Goal: Information Seeking & Learning: Learn about a topic

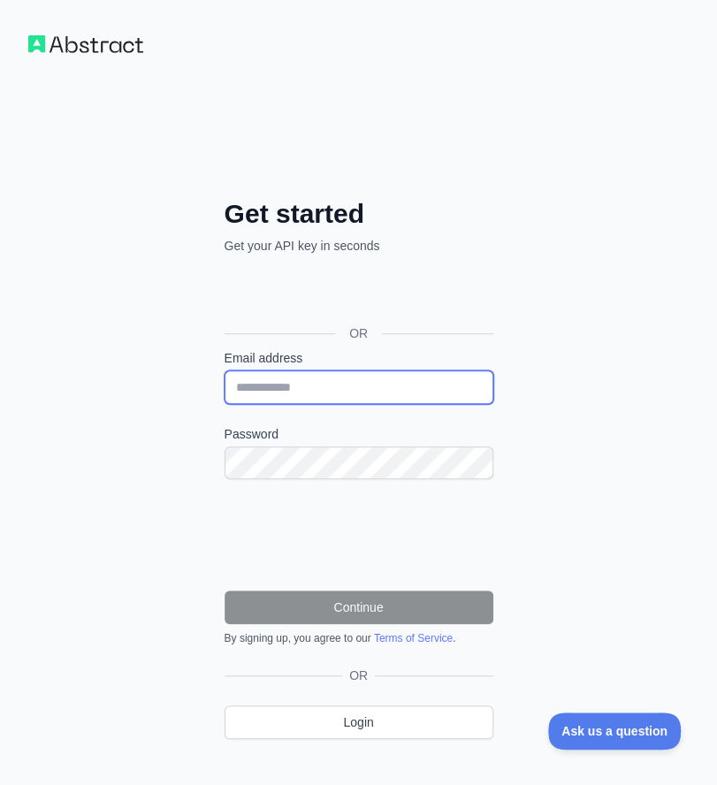
click at [324, 395] on input "Email address" at bounding box center [359, 387] width 269 height 34
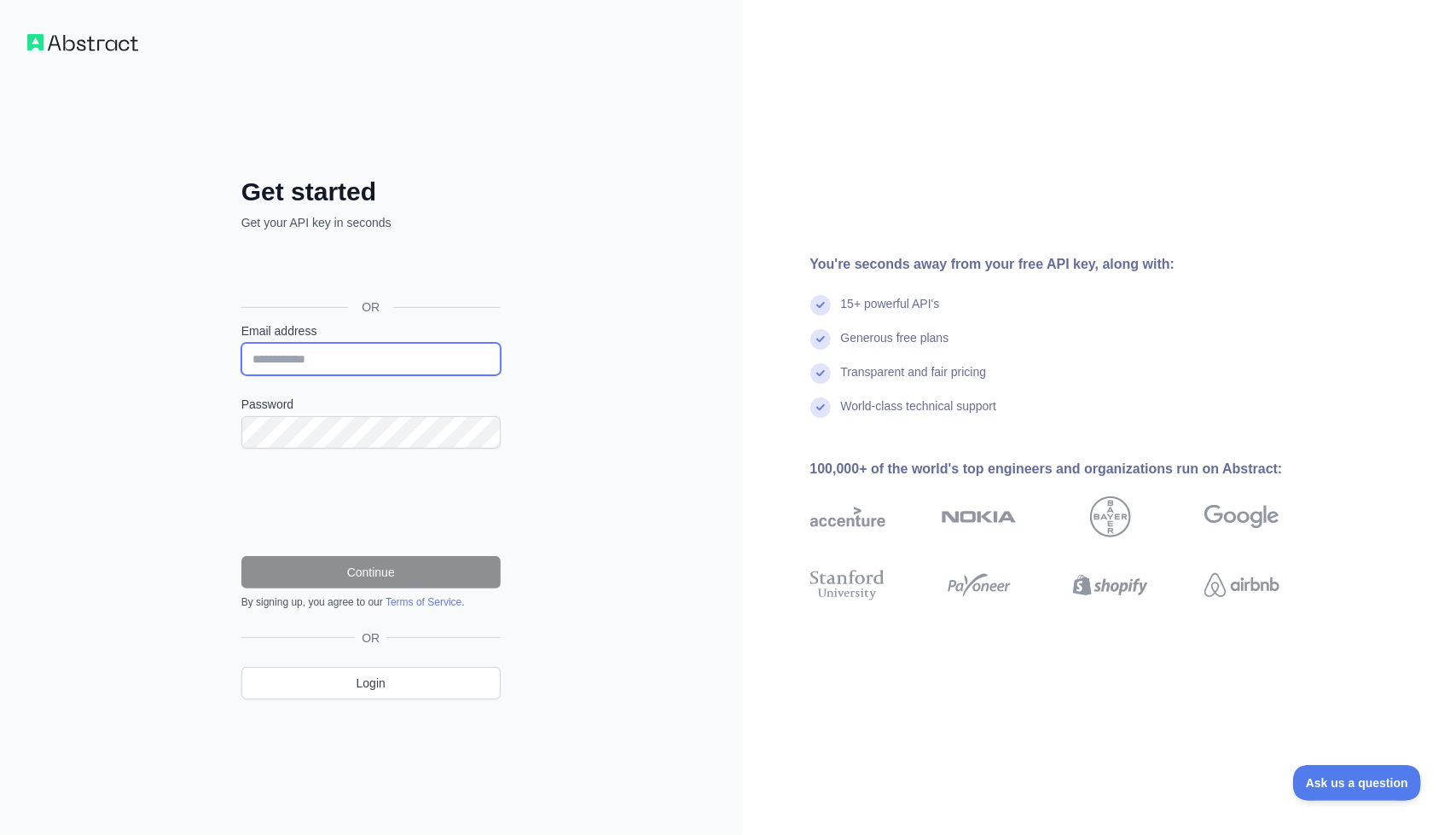
paste input "**********"
type input "**********"
click at [60, 404] on div "**********" at bounding box center [371, 417] width 742 height 835
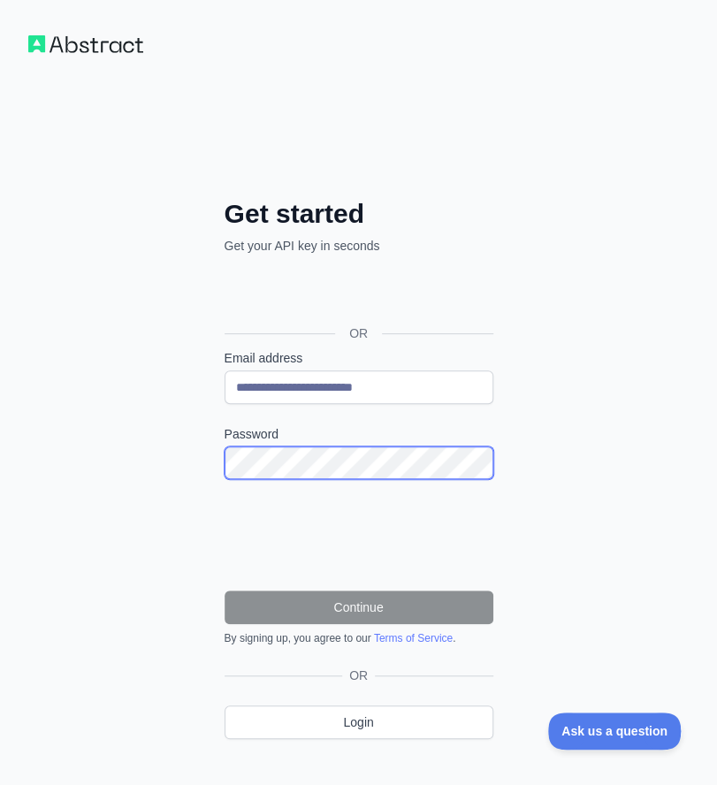
click at [120, 468] on div "**********" at bounding box center [358, 419] width 717 height 838
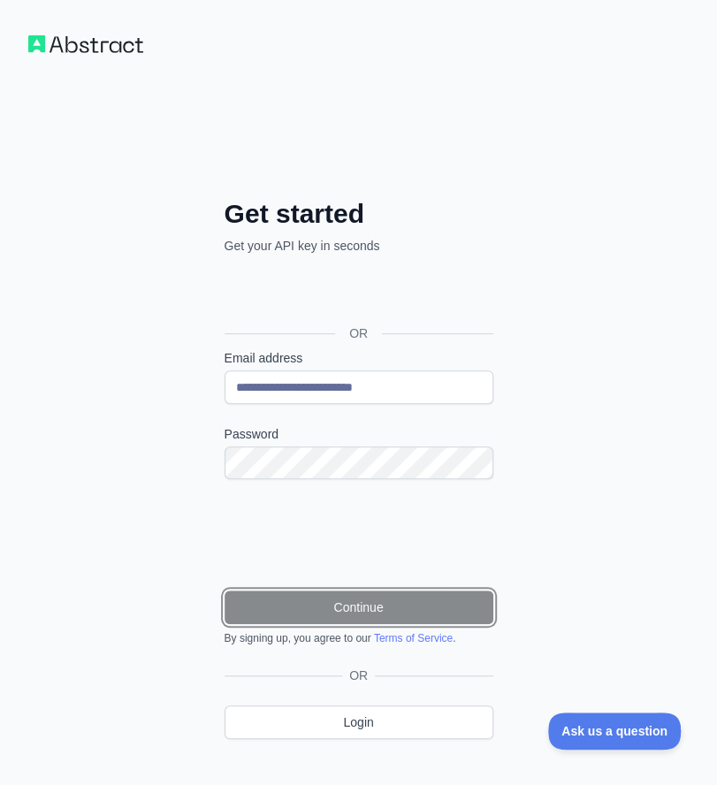
click at [358, 600] on button "Continue" at bounding box center [359, 607] width 269 height 34
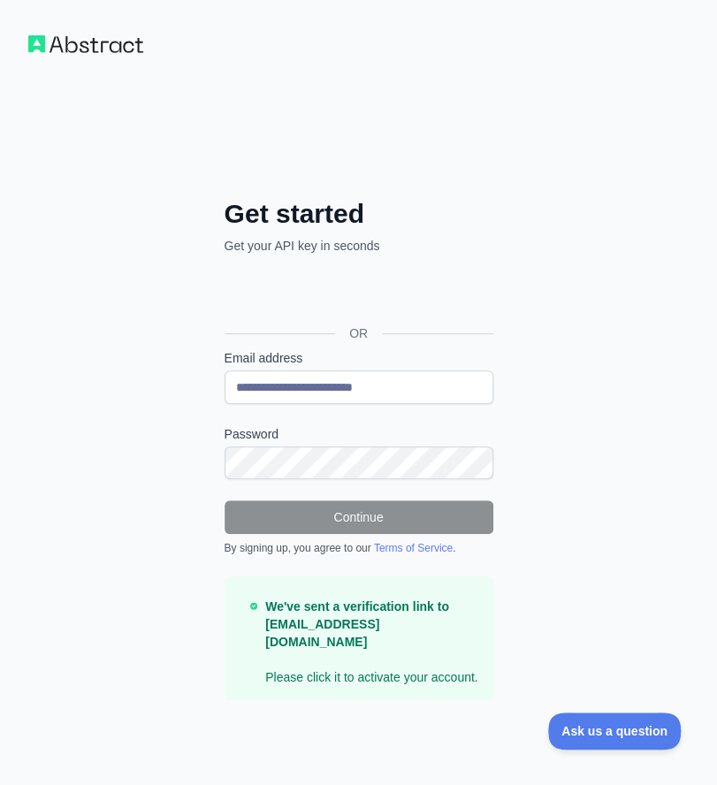
drag, startPoint x: 529, startPoint y: 483, endPoint x: 502, endPoint y: 456, distance: 38.1
click at [529, 483] on div "**********" at bounding box center [358, 399] width 717 height 799
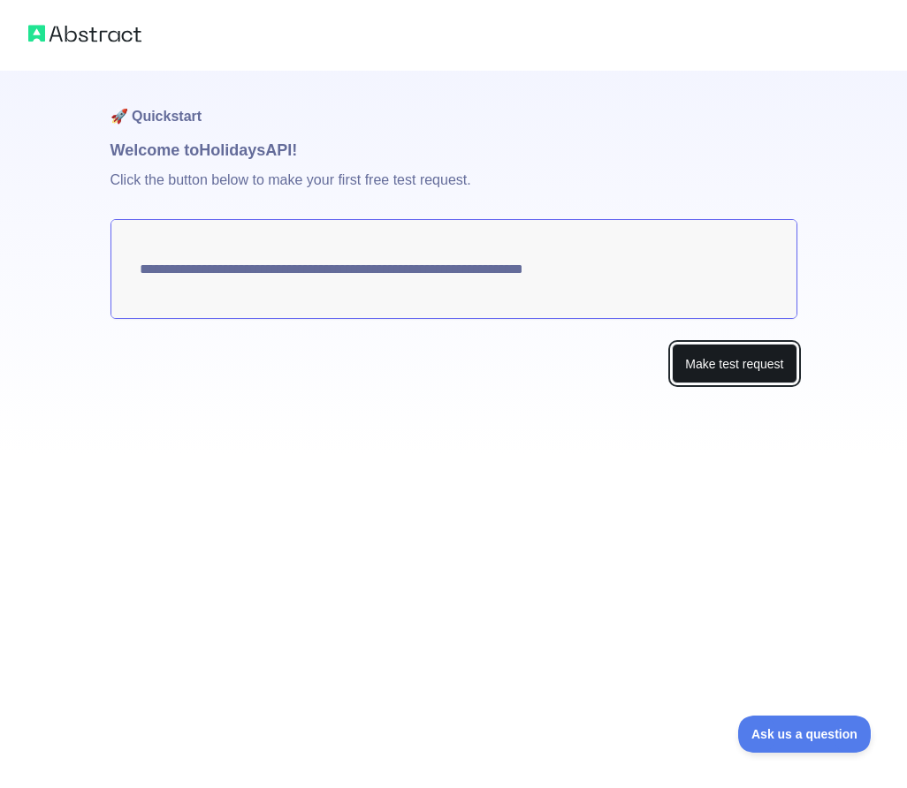
click at [733, 361] on button "Make test request" at bounding box center [734, 364] width 125 height 40
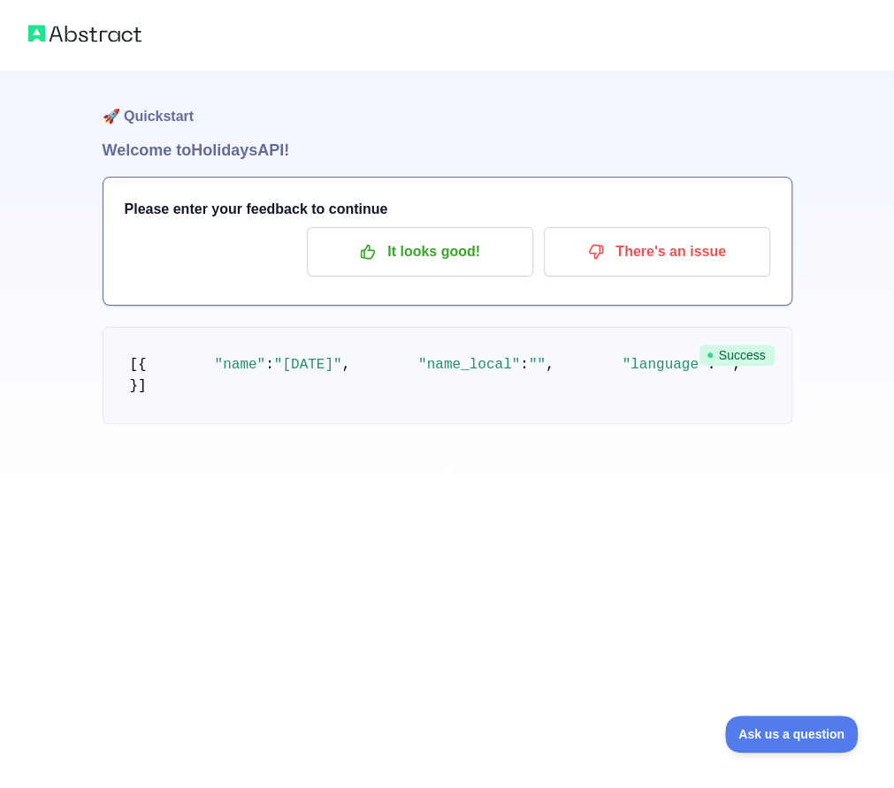
click at [737, 424] on pre "[ { "name" : "[DATE]" , "name_local" : "" , "language" : "" , "description" : "…" at bounding box center [447, 375] width 689 height 97
click at [611, 97] on h1 "🚀 Quickstart" at bounding box center [447, 104] width 689 height 67
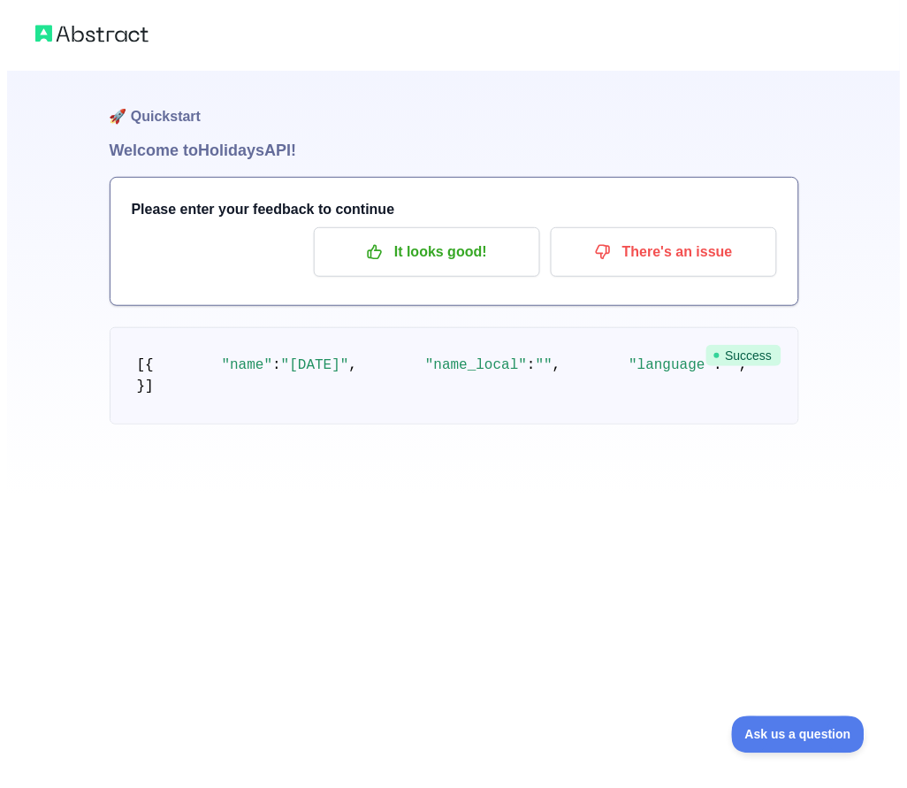
scroll to position [0, 0]
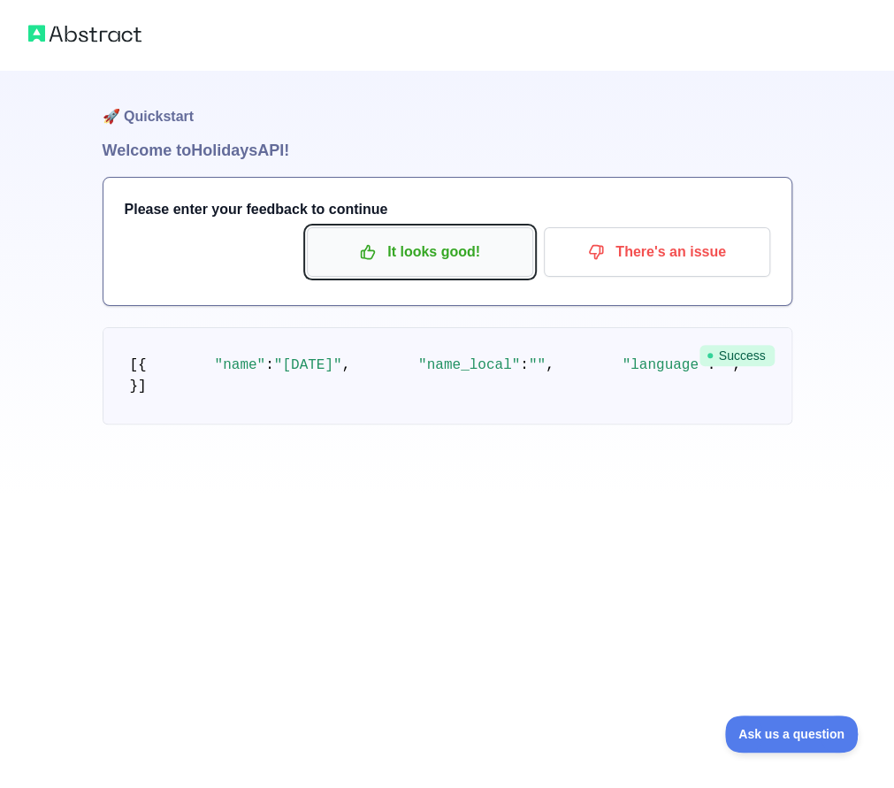
click at [433, 252] on p "It looks good!" at bounding box center [420, 252] width 200 height 30
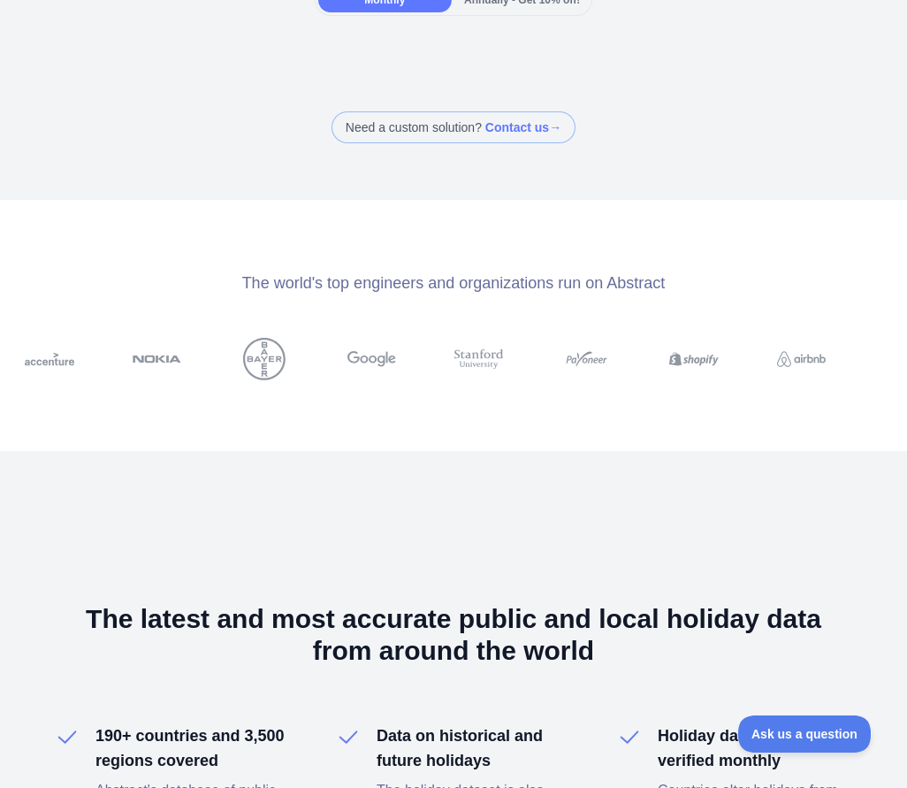
scroll to position [707, 0]
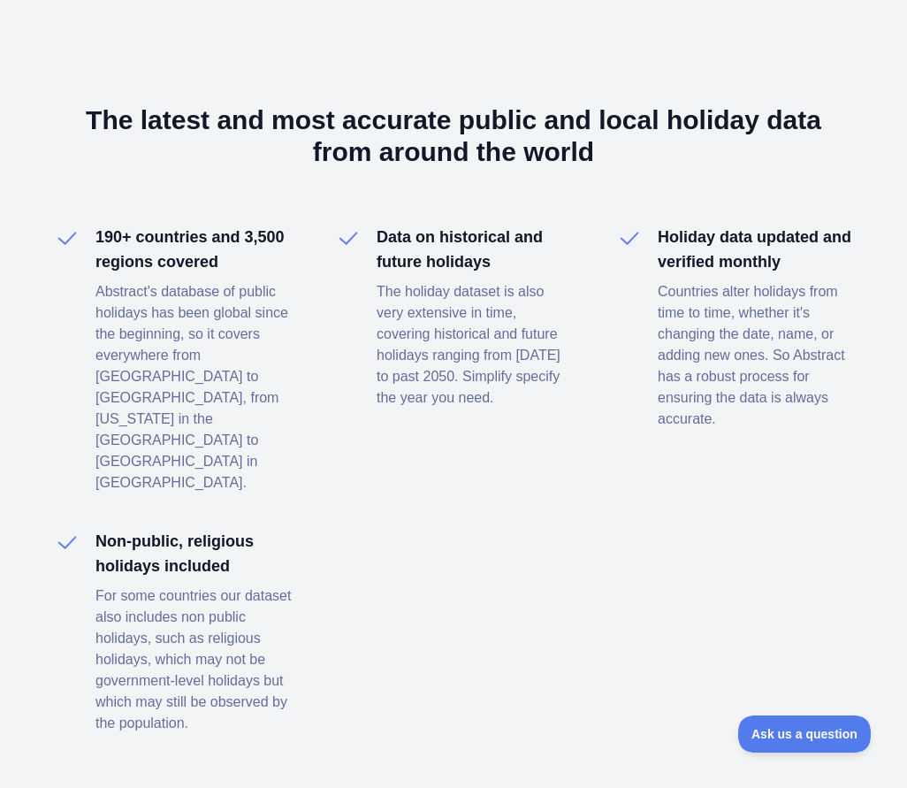
click at [569, 31] on div "The latest and most accurate public and local holiday data from around the worl…" at bounding box center [453, 418] width 907 height 933
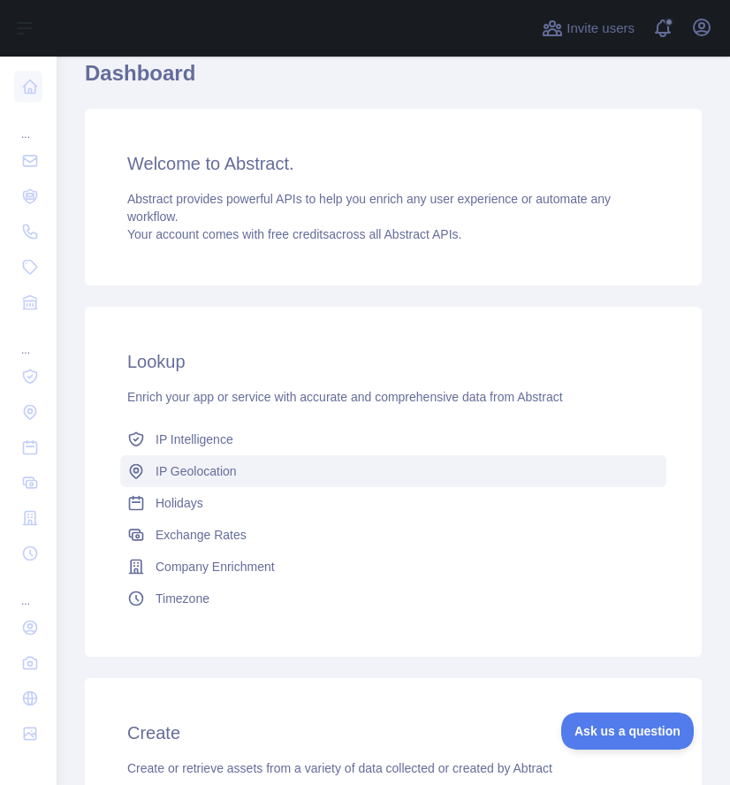
scroll to position [177, 0]
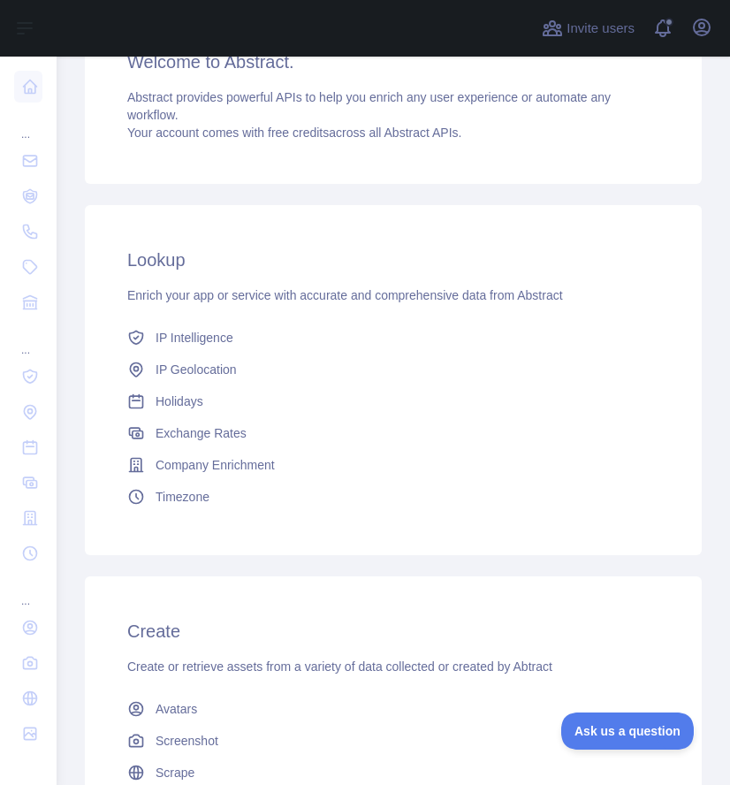
click at [446, 194] on div "Lookup Enrich your app or service with accurate and comprehensive data from Abs…" at bounding box center [393, 703] width 617 height 1018
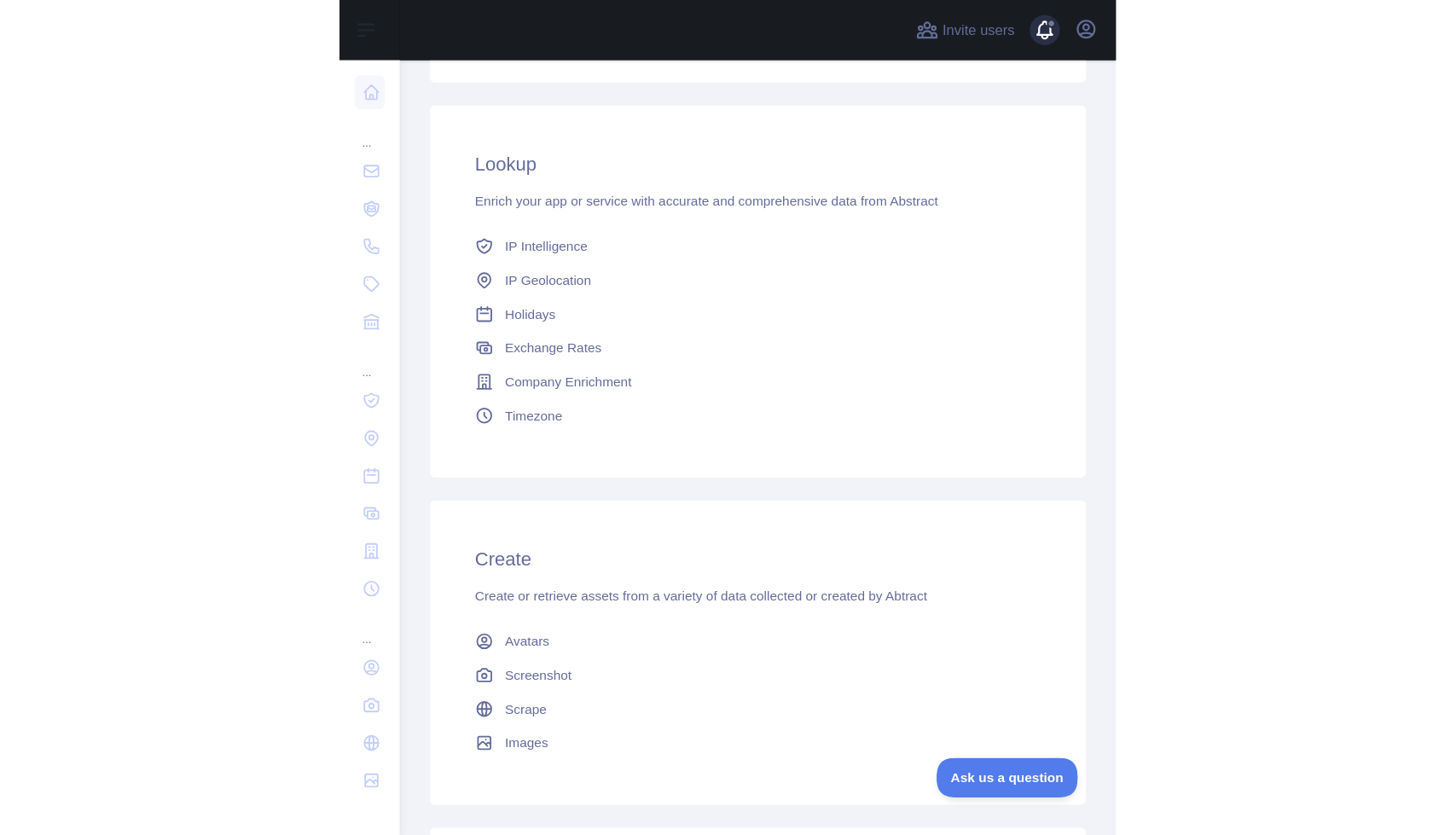
scroll to position [14, 0]
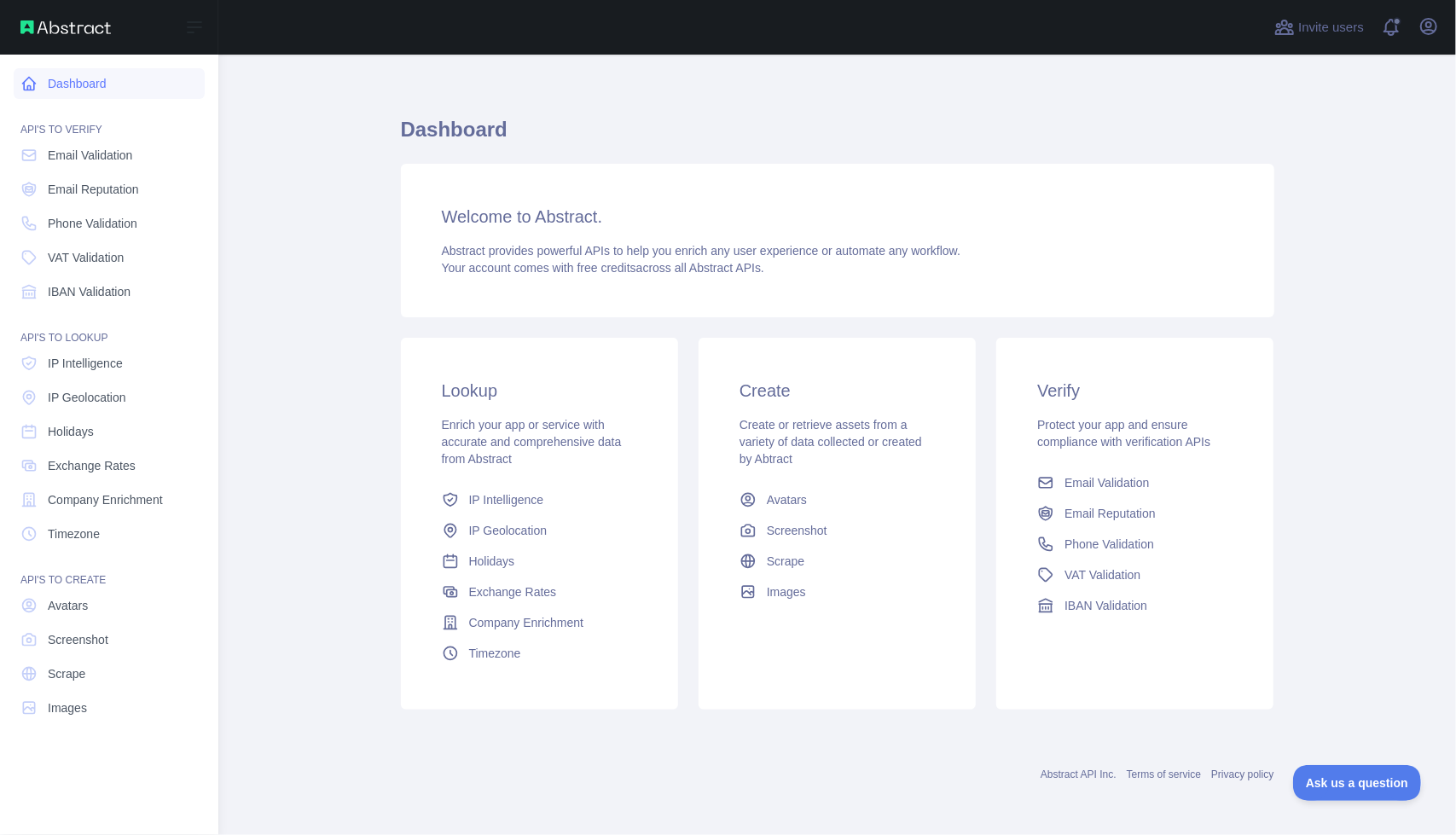
click at [84, 89] on link "Dashboard" at bounding box center [109, 84] width 191 height 31
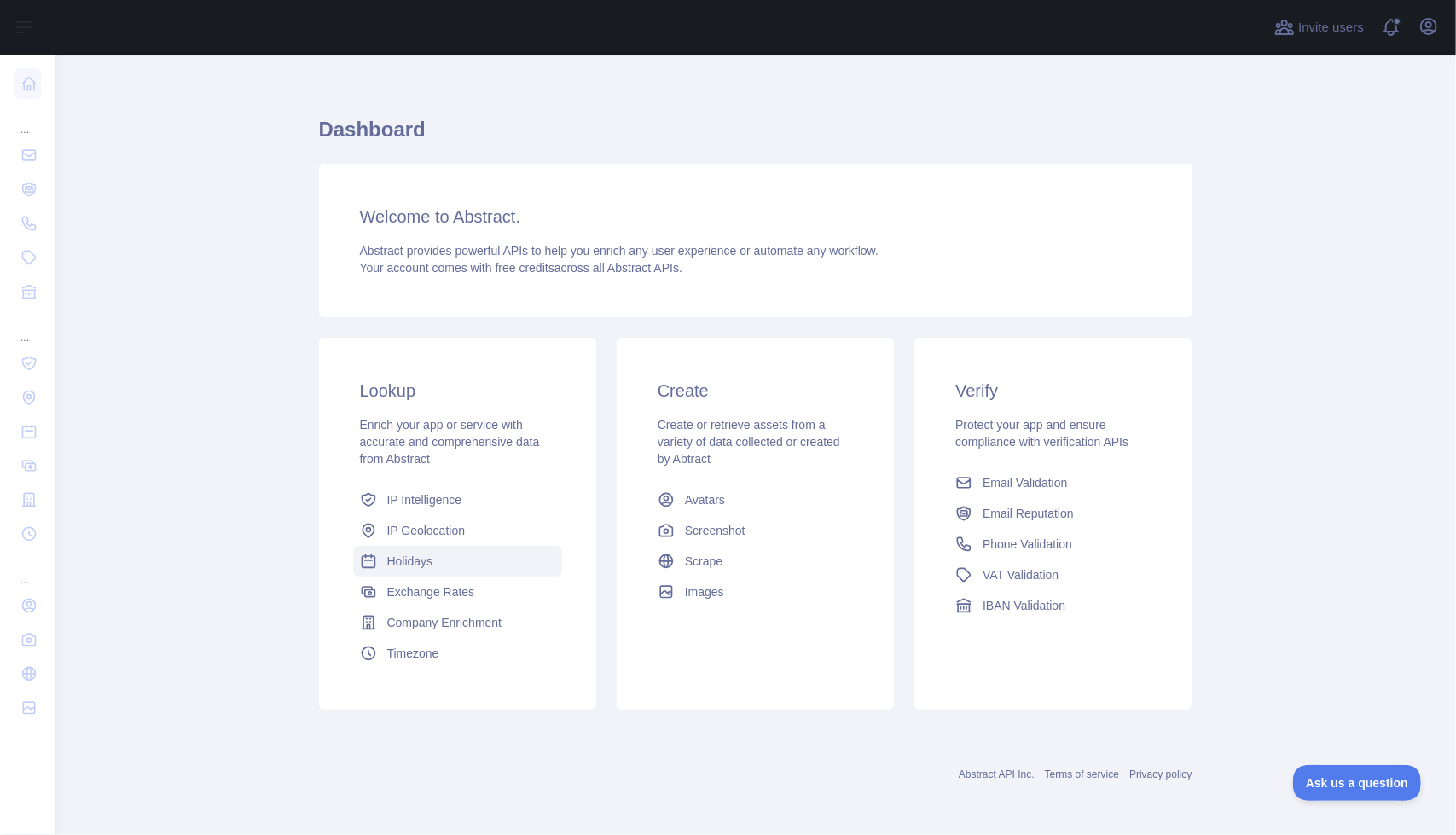
click at [428, 560] on link "Holidays" at bounding box center [457, 562] width 209 height 31
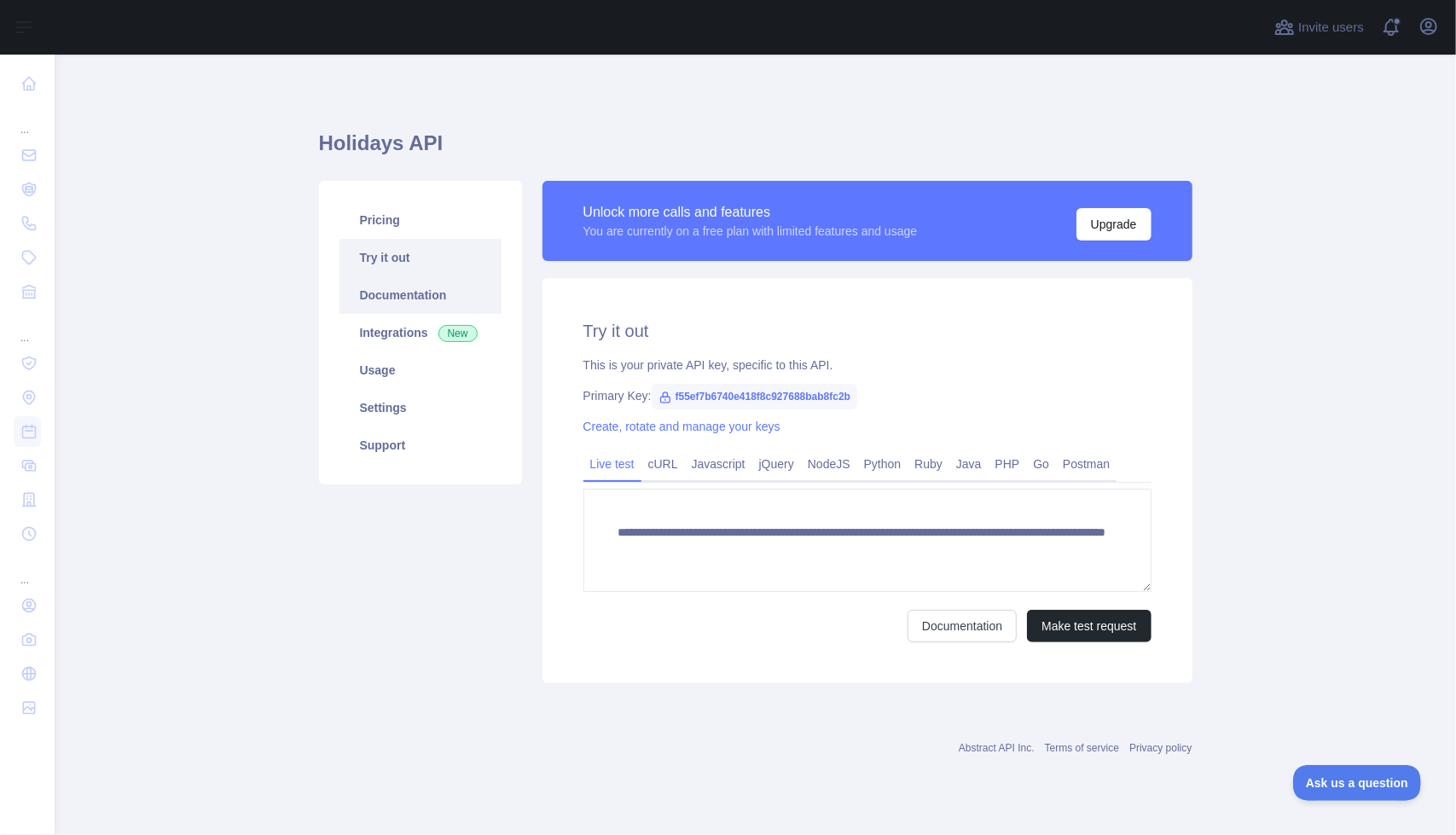
click at [409, 294] on link "Documentation" at bounding box center [421, 294] width 162 height 38
click at [703, 26] on icon "button" at bounding box center [1429, 26] width 15 height 15
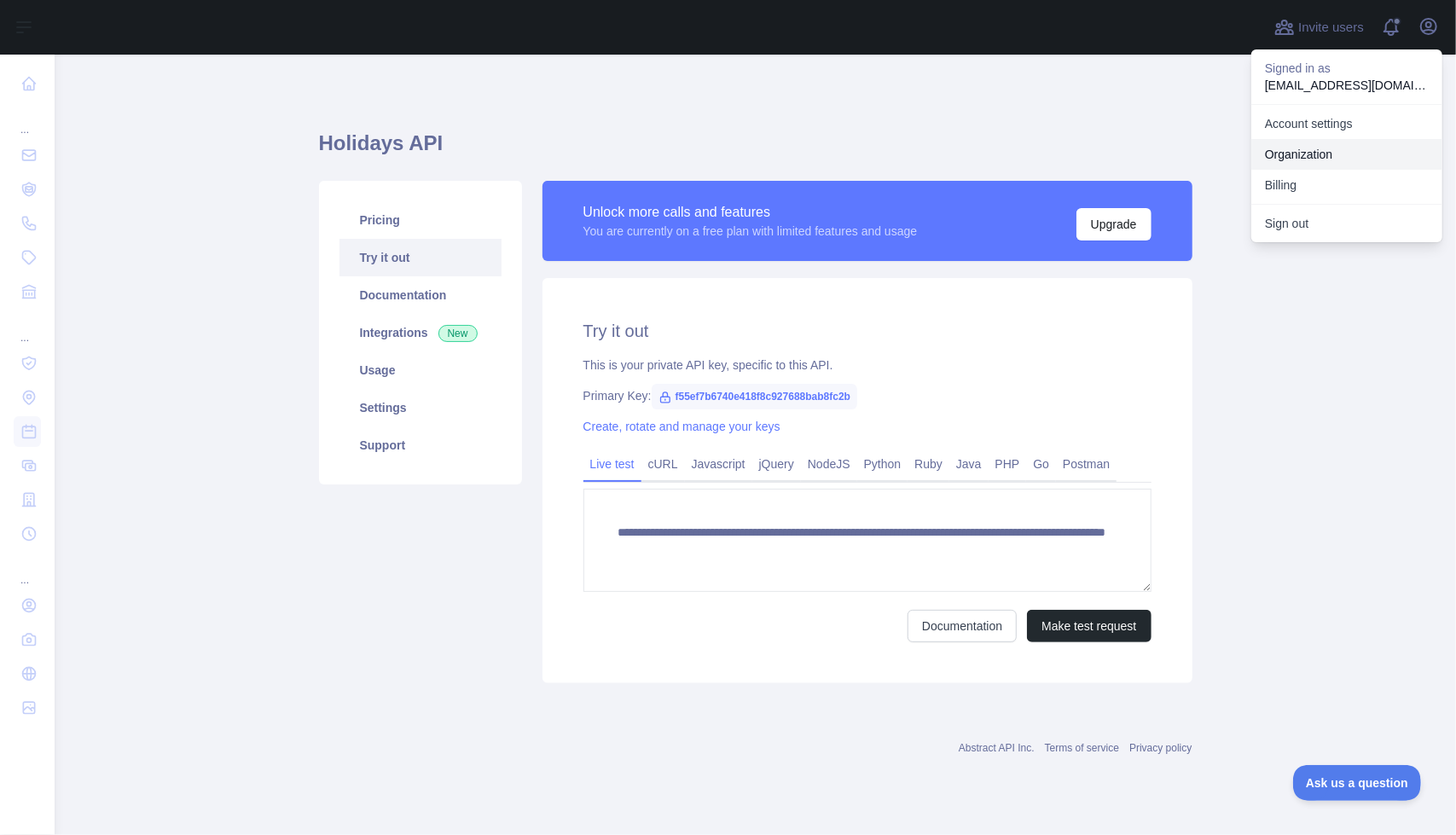
drag, startPoint x: 1332, startPoint y: 124, endPoint x: 1352, endPoint y: 148, distance: 31.2
click at [703, 148] on link "Organization" at bounding box center [1347, 154] width 191 height 31
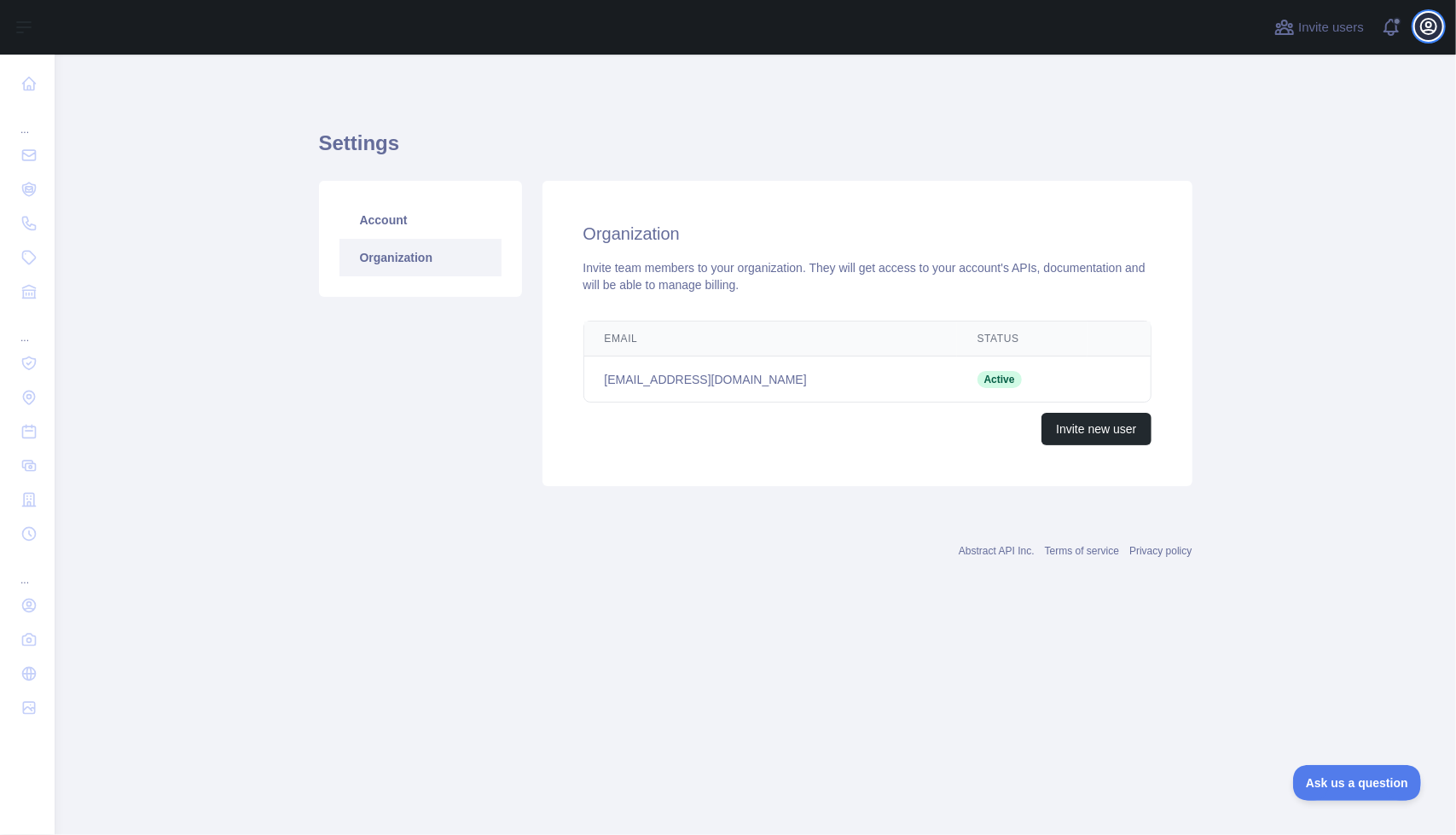
click at [703, 28] on icon "button" at bounding box center [1428, 26] width 20 height 20
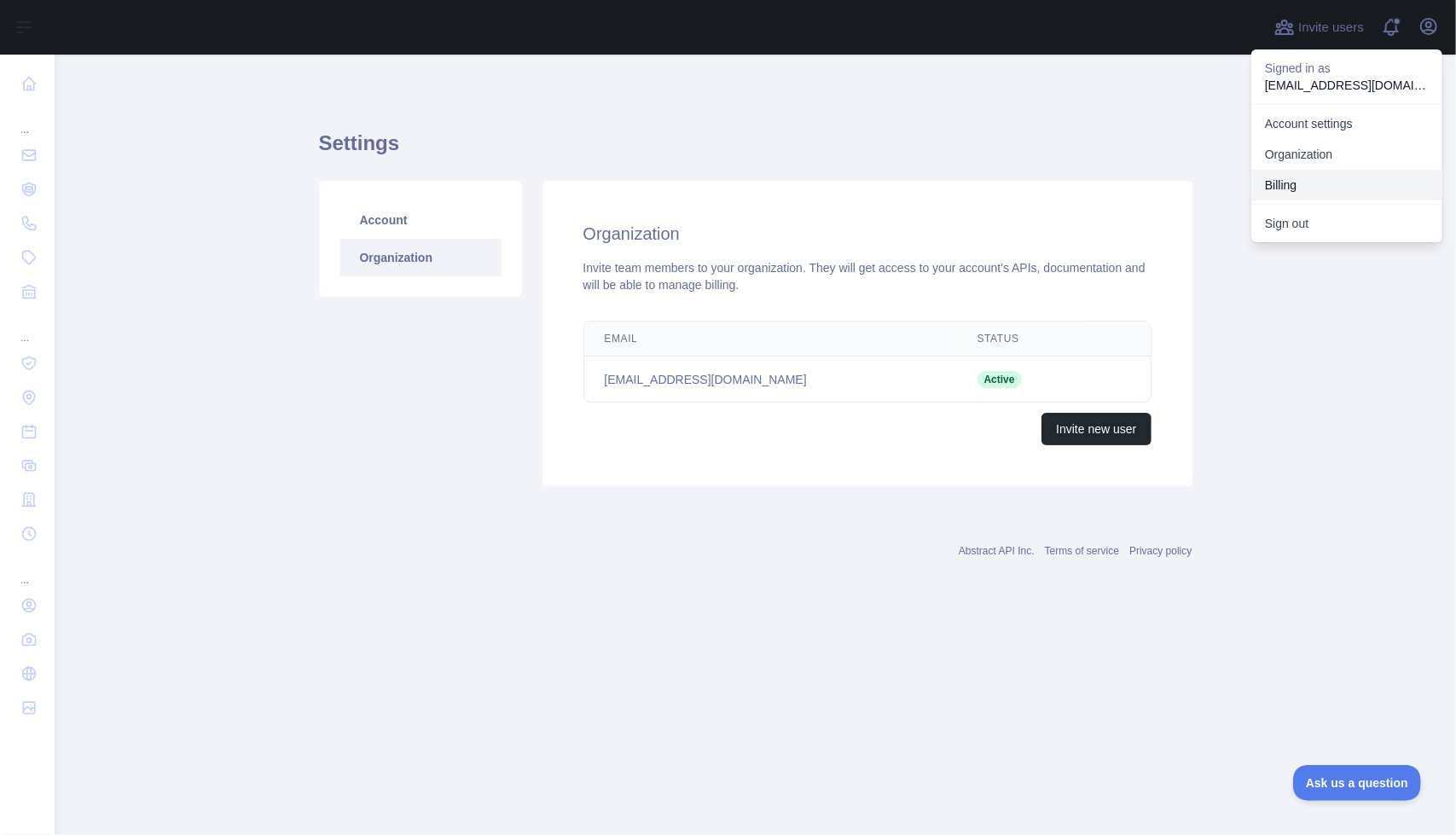
click at [703, 181] on button "Billing" at bounding box center [1347, 185] width 191 height 31
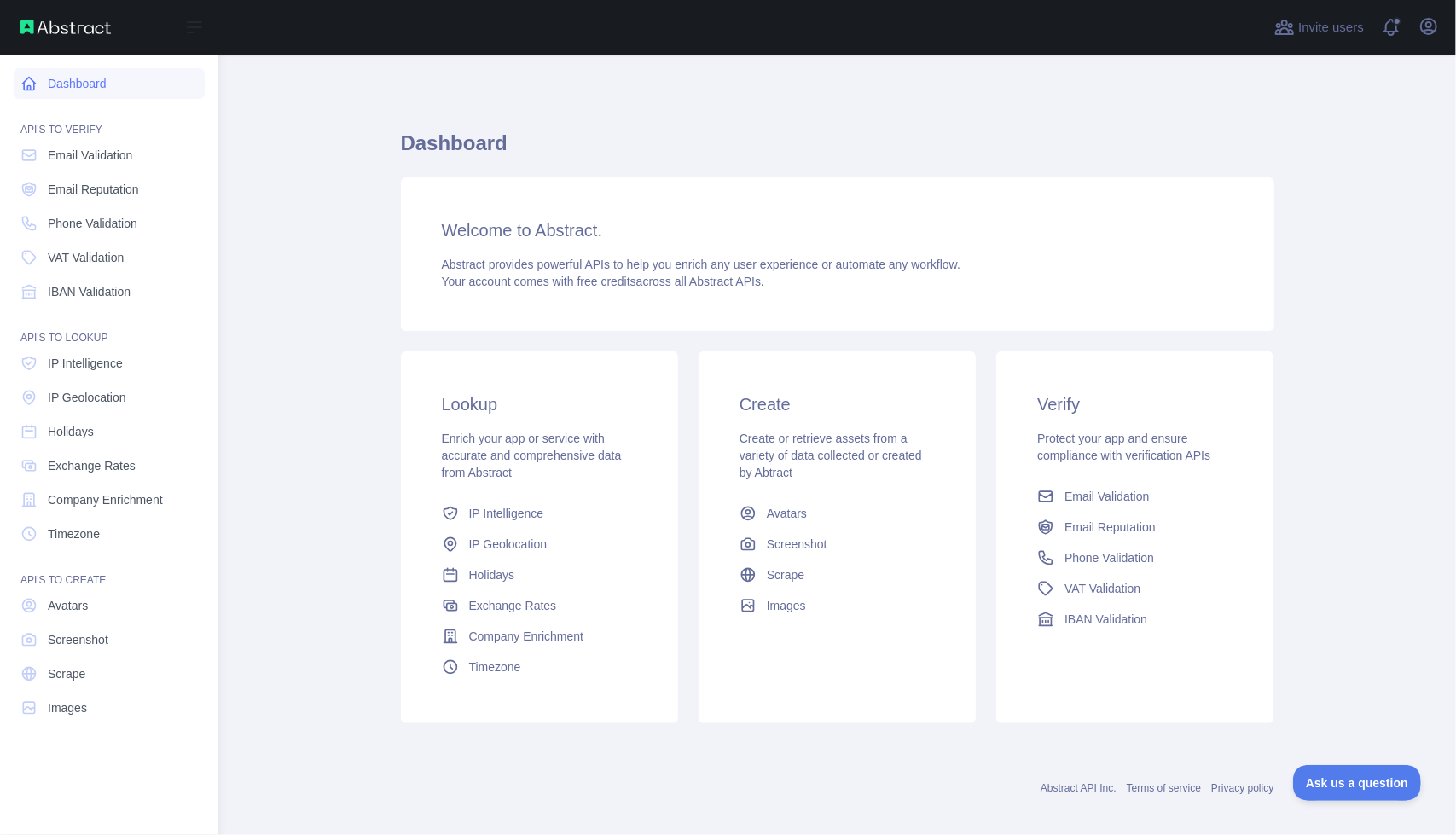
click at [112, 85] on link "Dashboard" at bounding box center [109, 84] width 191 height 31
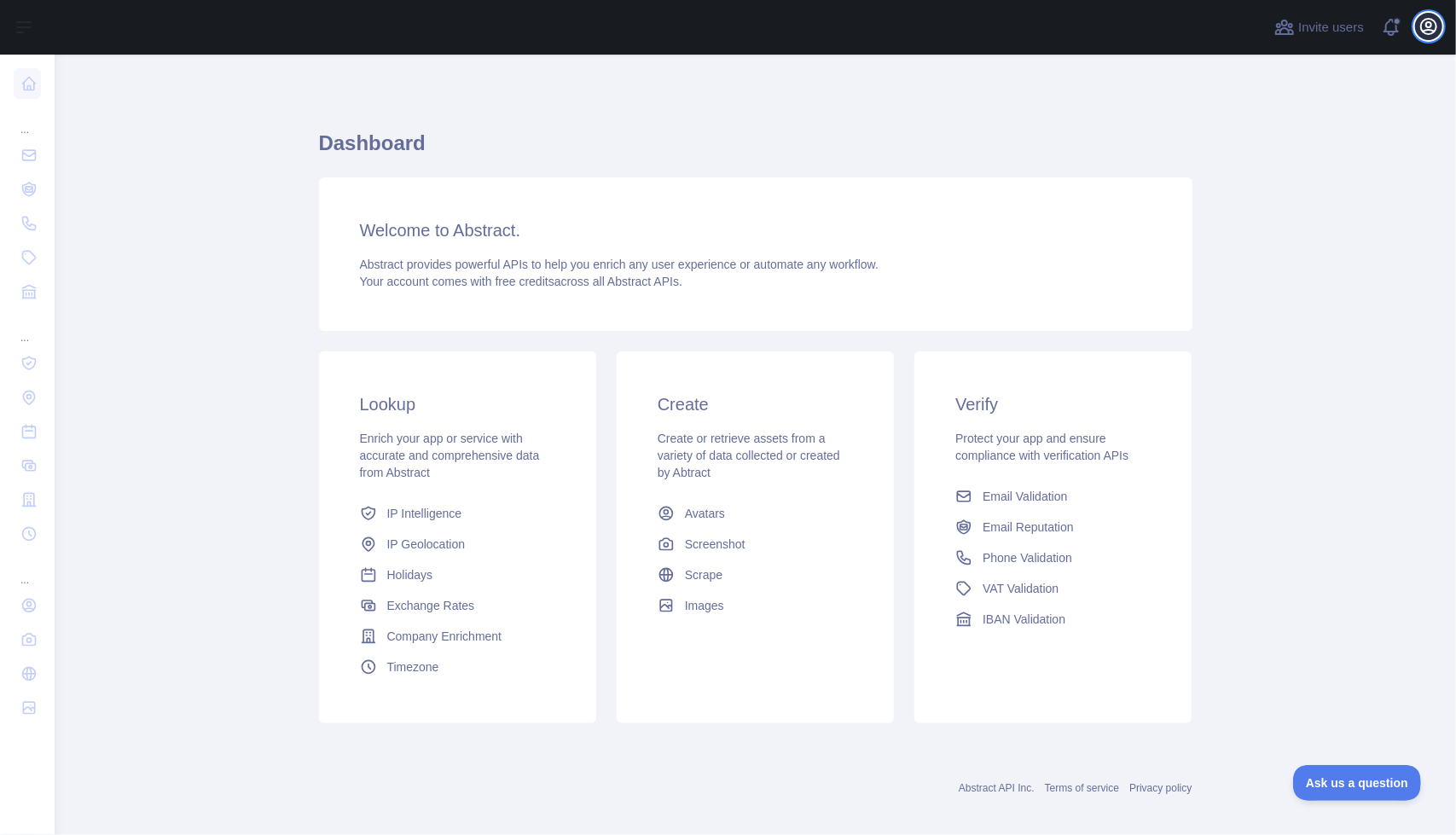
click at [1435, 29] on icon "button" at bounding box center [1428, 26] width 20 height 20
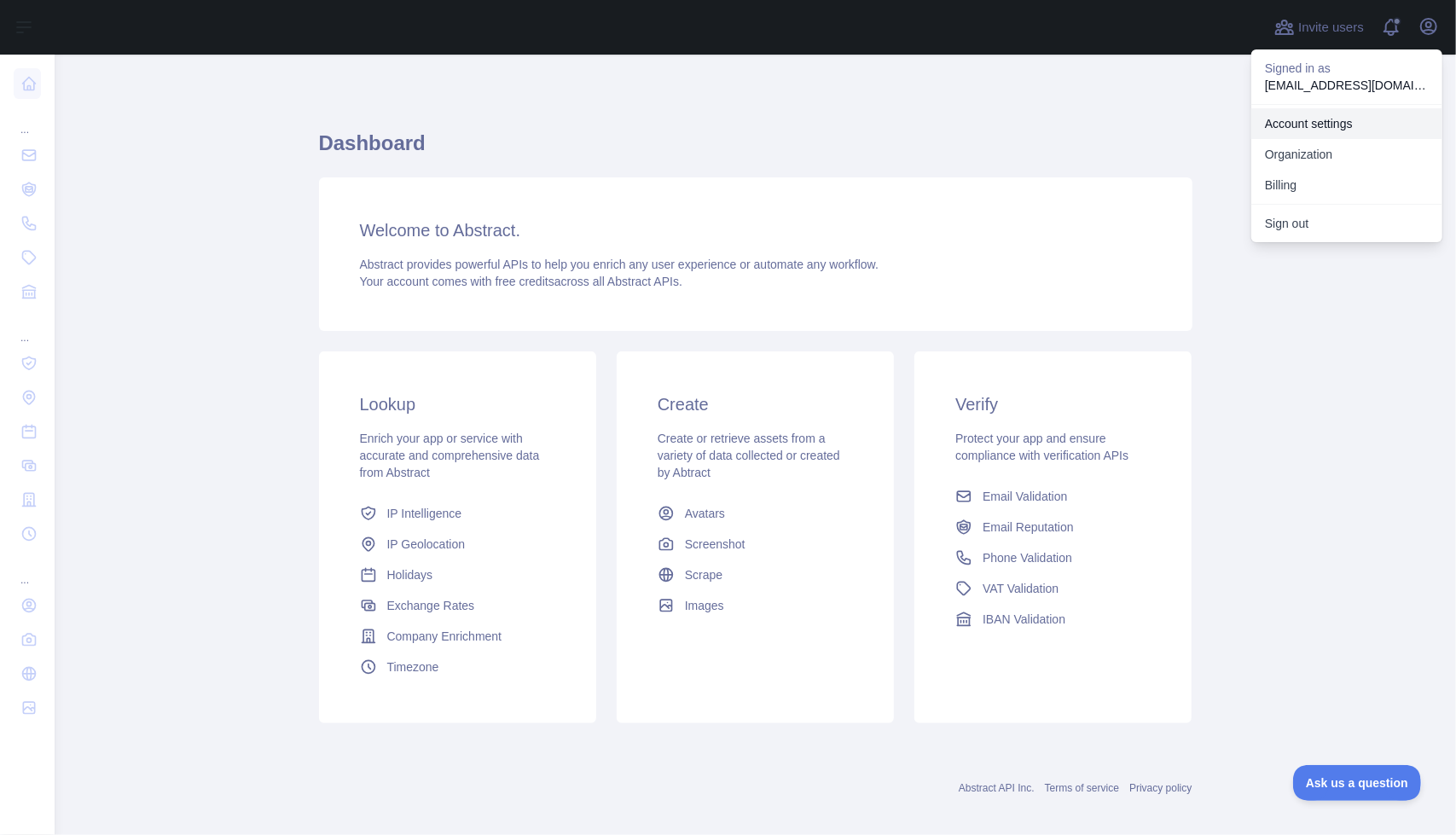
click at [1353, 128] on link "Account settings" at bounding box center [1347, 124] width 191 height 31
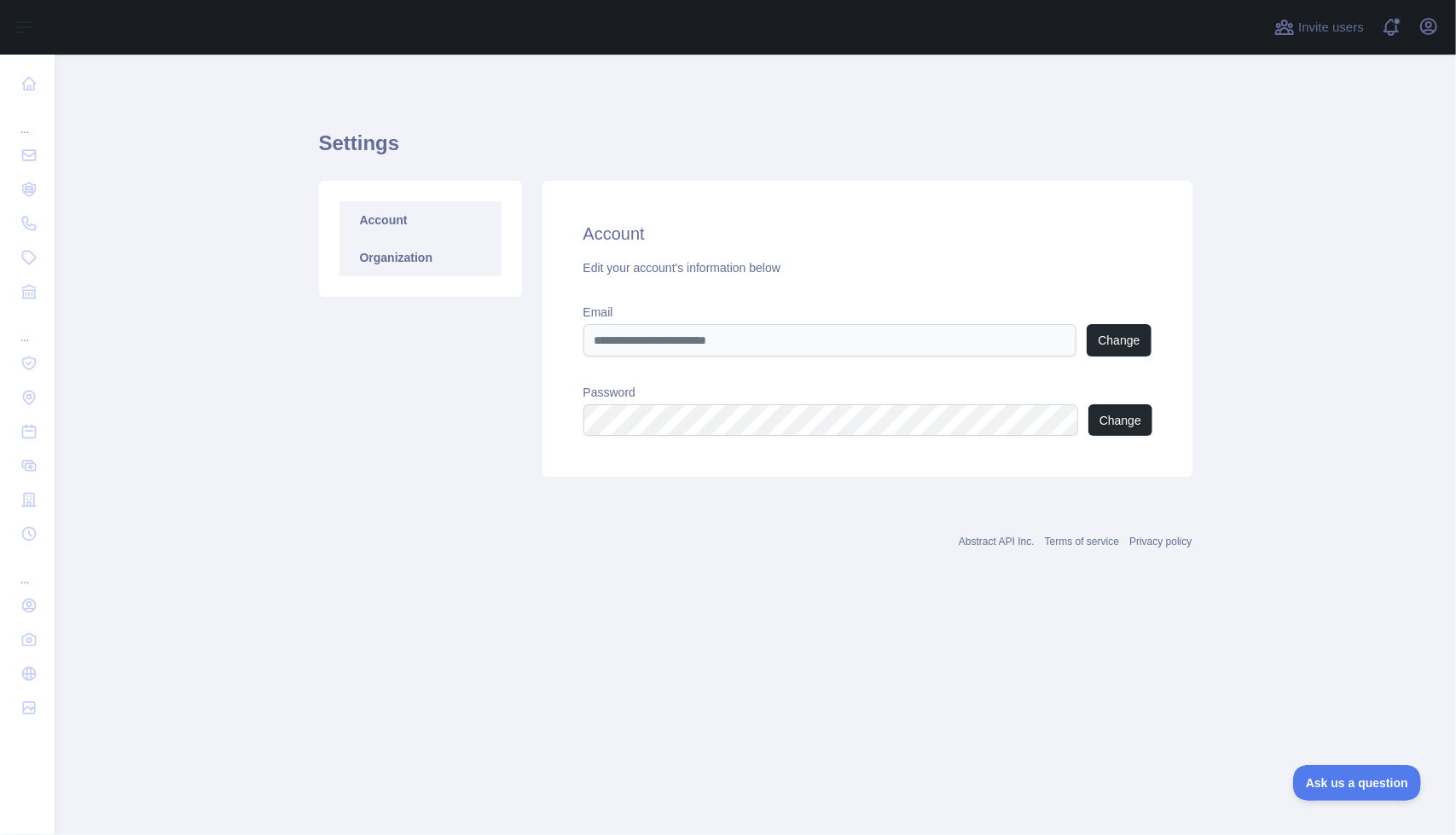
click at [396, 261] on link "Organization" at bounding box center [421, 257] width 162 height 38
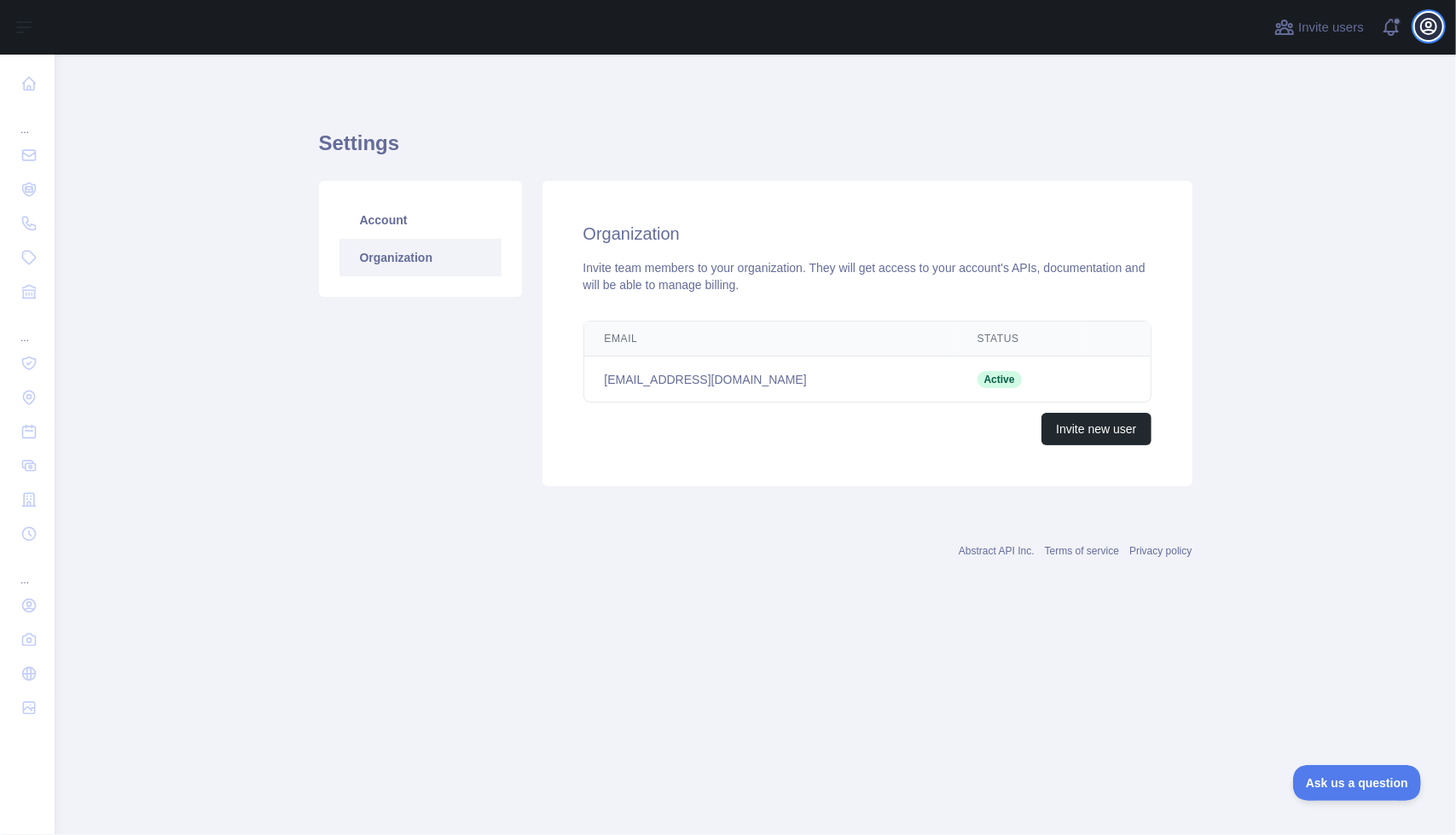
click at [1421, 23] on icon "button" at bounding box center [1429, 26] width 15 height 15
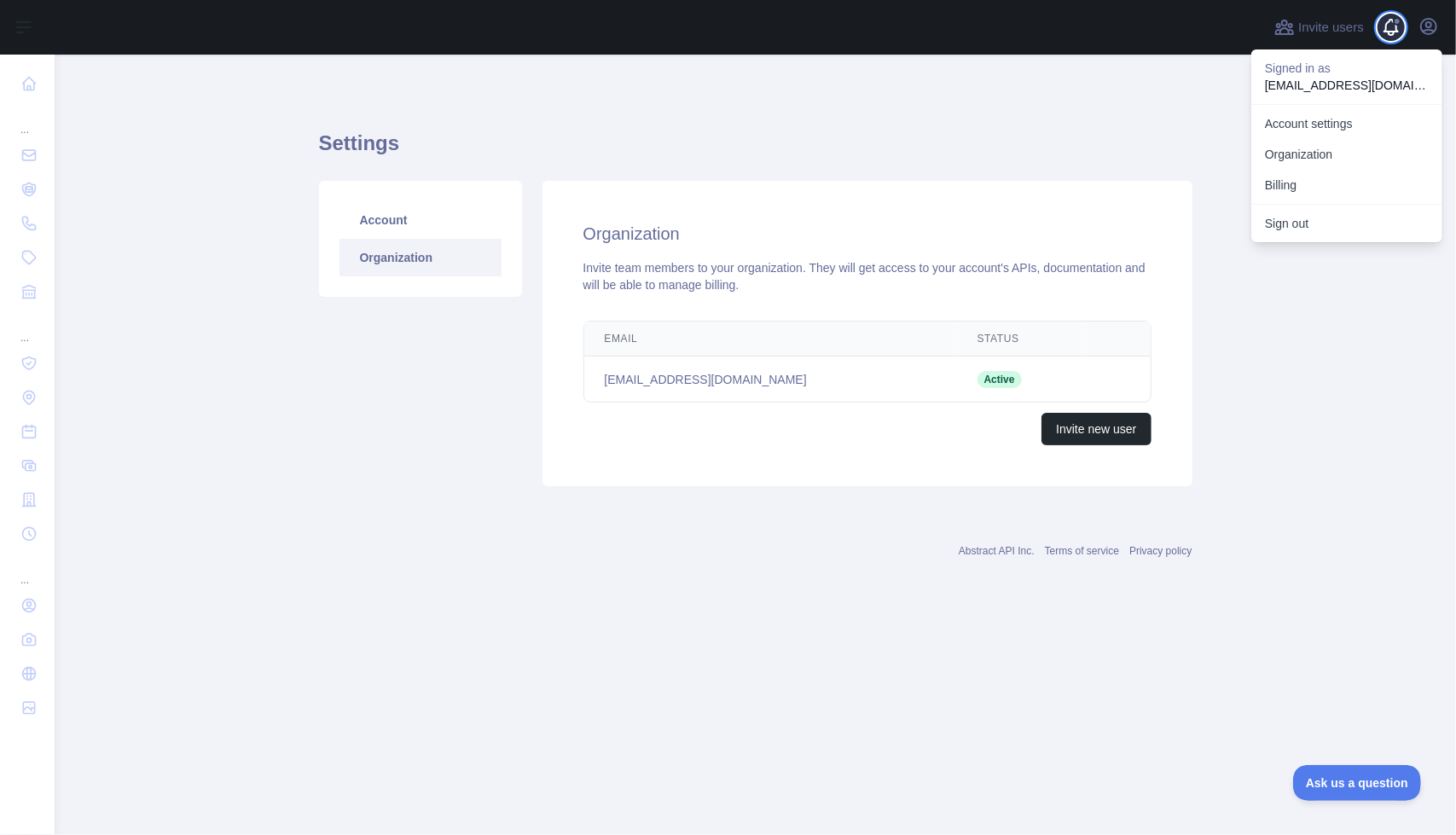
click at [1397, 32] on span at bounding box center [1397, 27] width 34 height 55
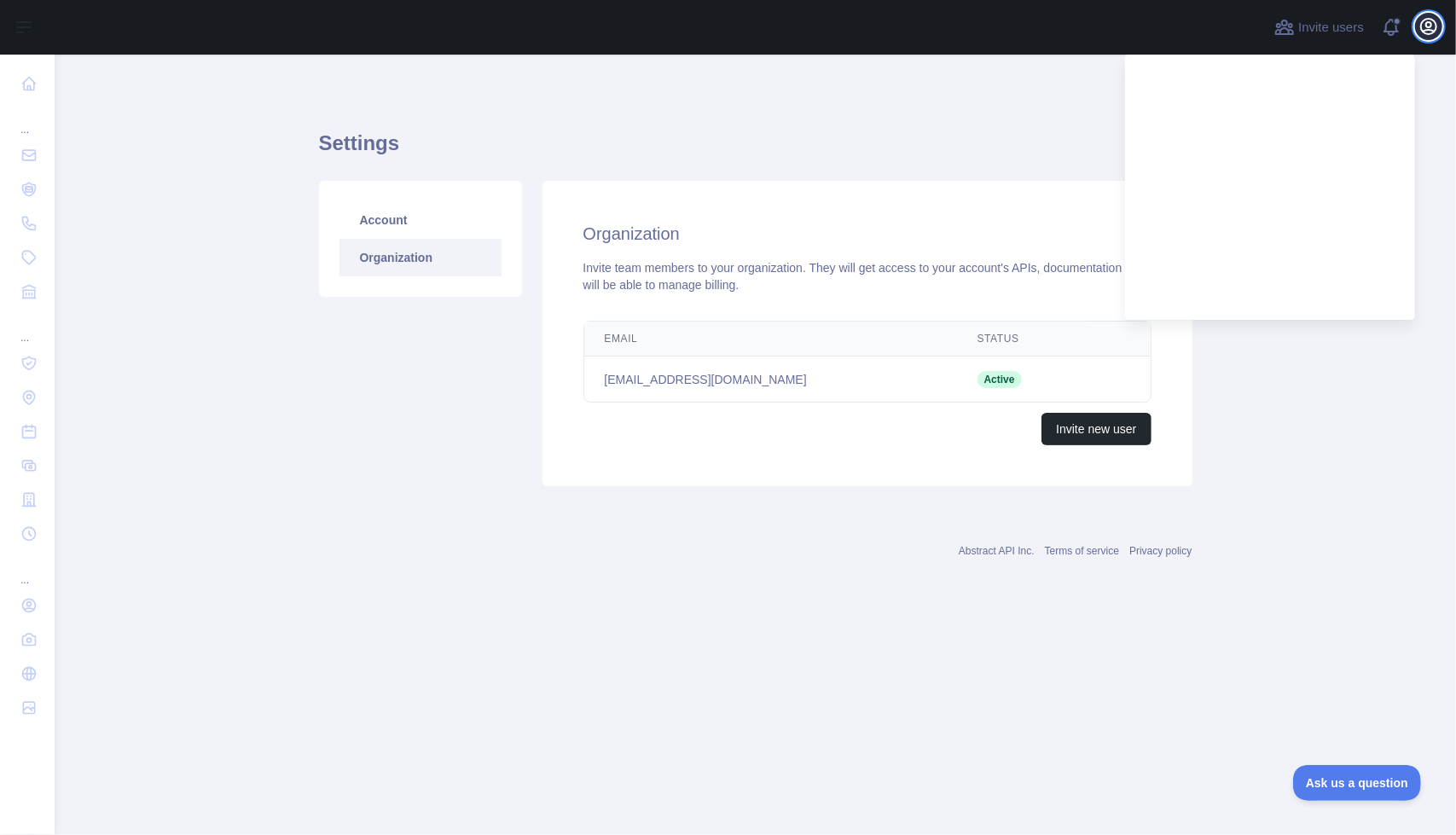
click at [1433, 30] on icon "button" at bounding box center [1429, 26] width 15 height 15
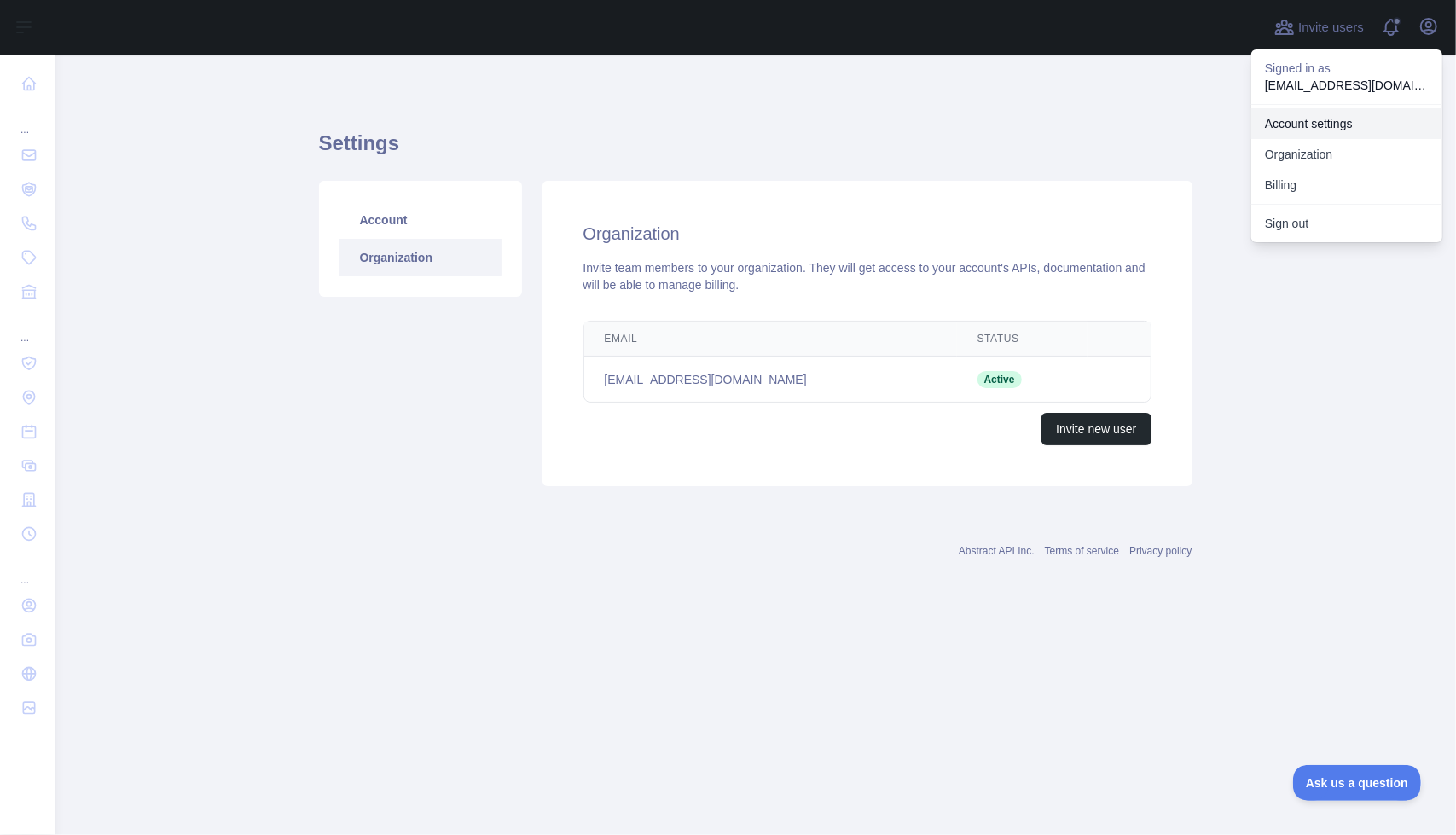
click at [1331, 112] on link "Account settings" at bounding box center [1347, 124] width 191 height 31
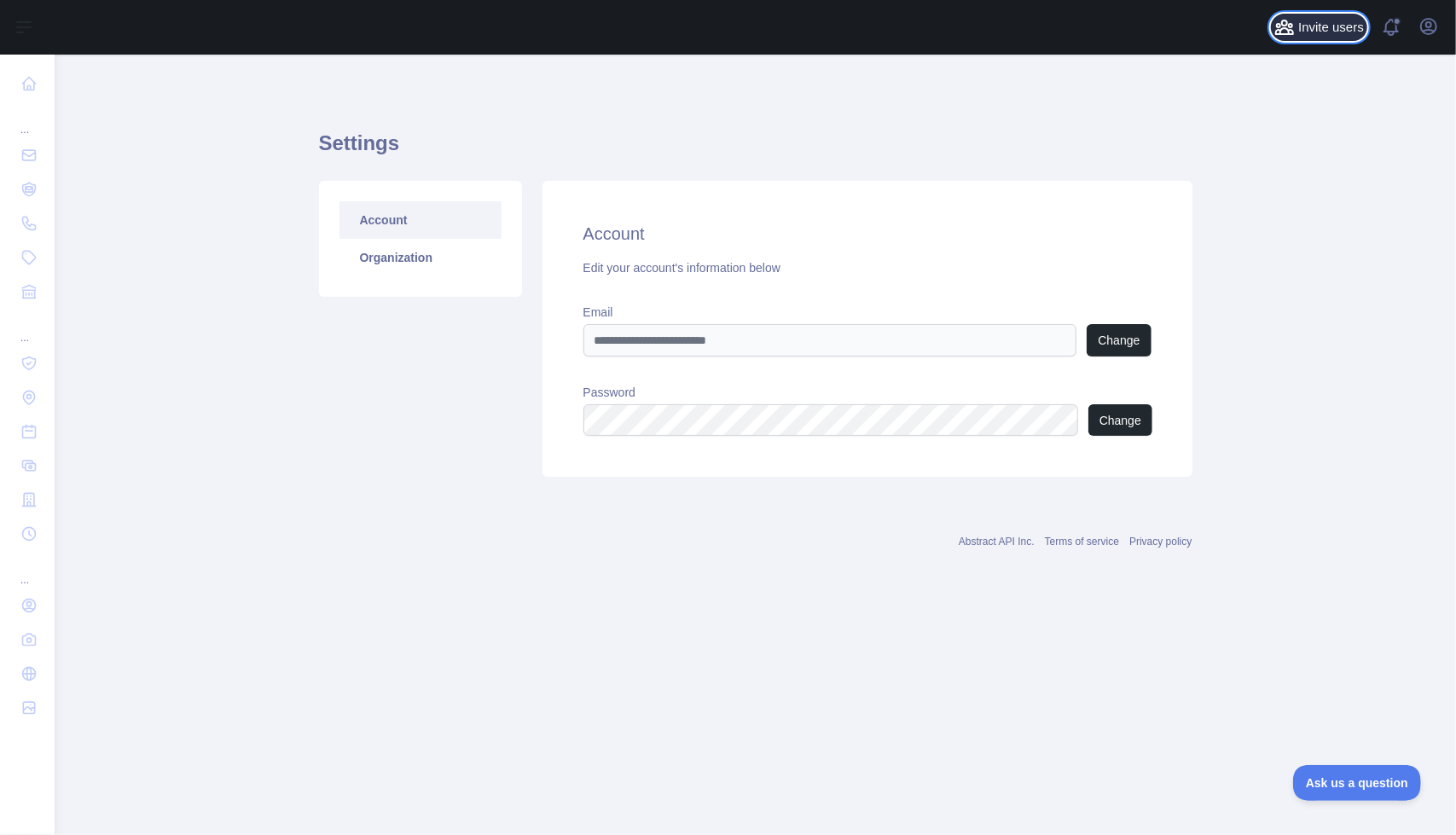
click at [1349, 33] on span "Invite users" at bounding box center [1331, 28] width 66 height 19
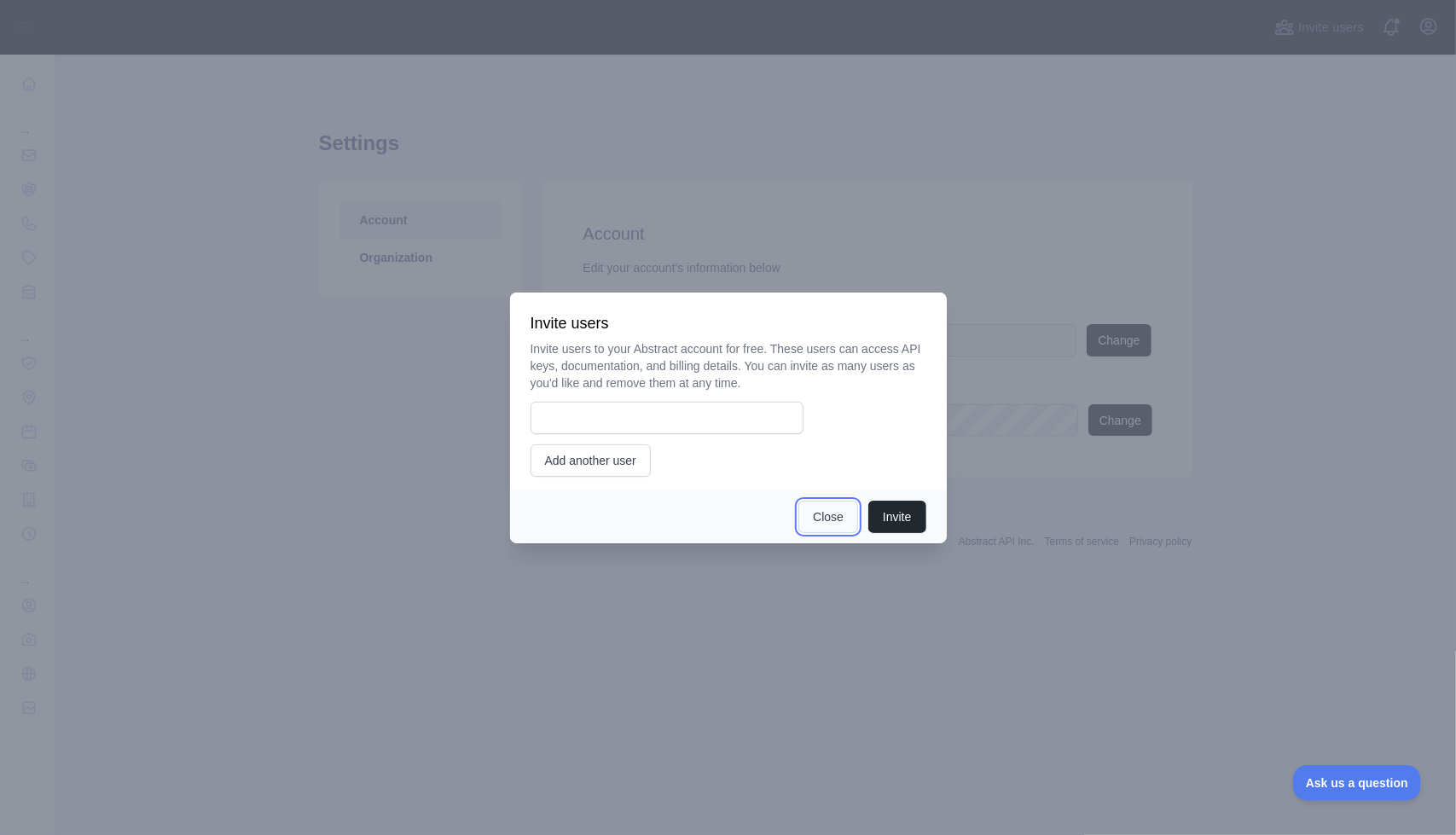
click at [824, 518] on button "Close" at bounding box center [828, 517] width 60 height 33
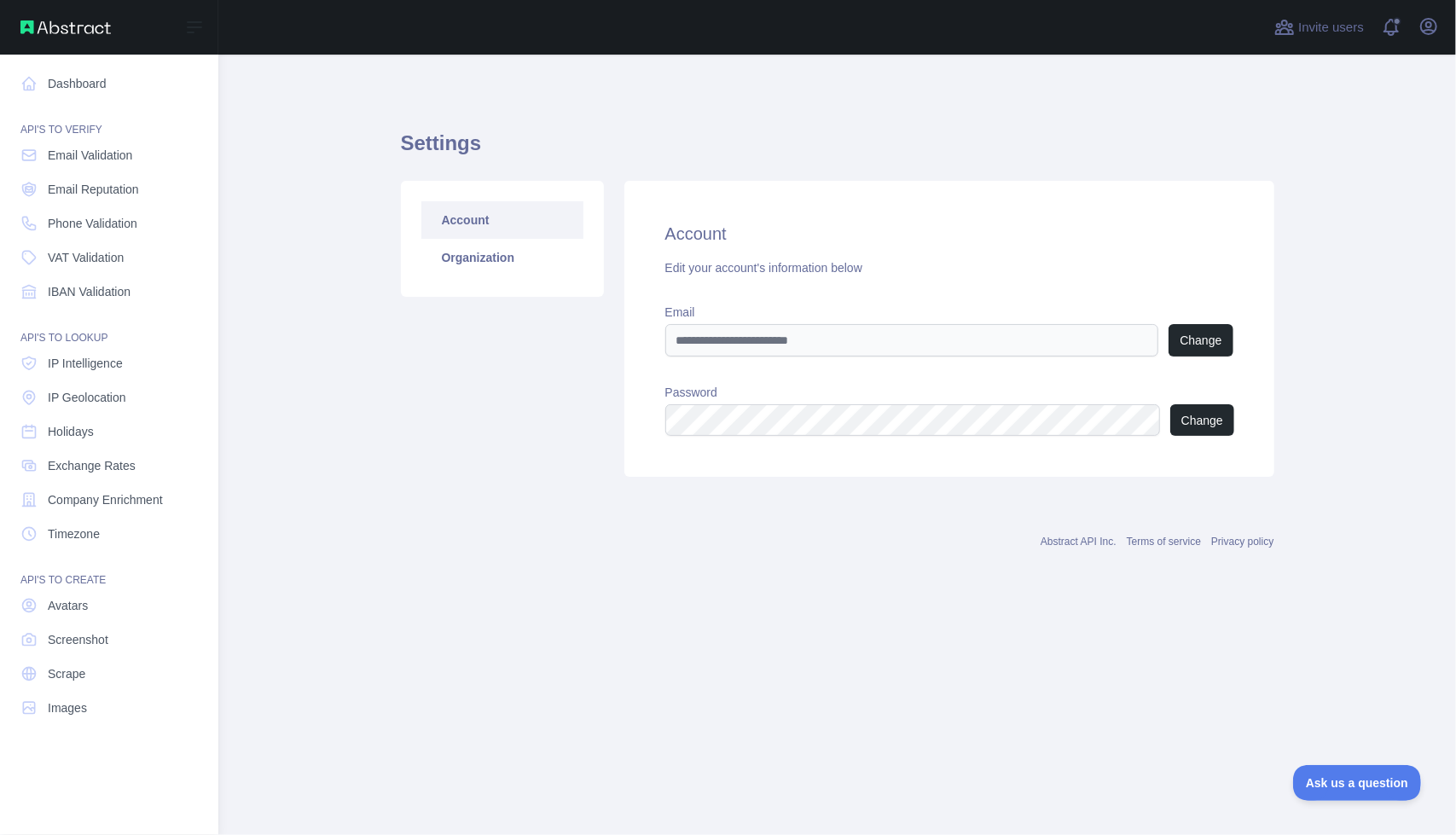
click at [69, 16] on div "Open sidebar" at bounding box center [109, 27] width 218 height 55
click at [78, 26] on img at bounding box center [66, 27] width 91 height 14
click at [35, 29] on img at bounding box center [66, 27] width 91 height 14
click at [196, 25] on icon at bounding box center [194, 27] width 20 height 20
drag, startPoint x: 1414, startPoint y: 41, endPoint x: 1429, endPoint y: 28, distance: 19.8
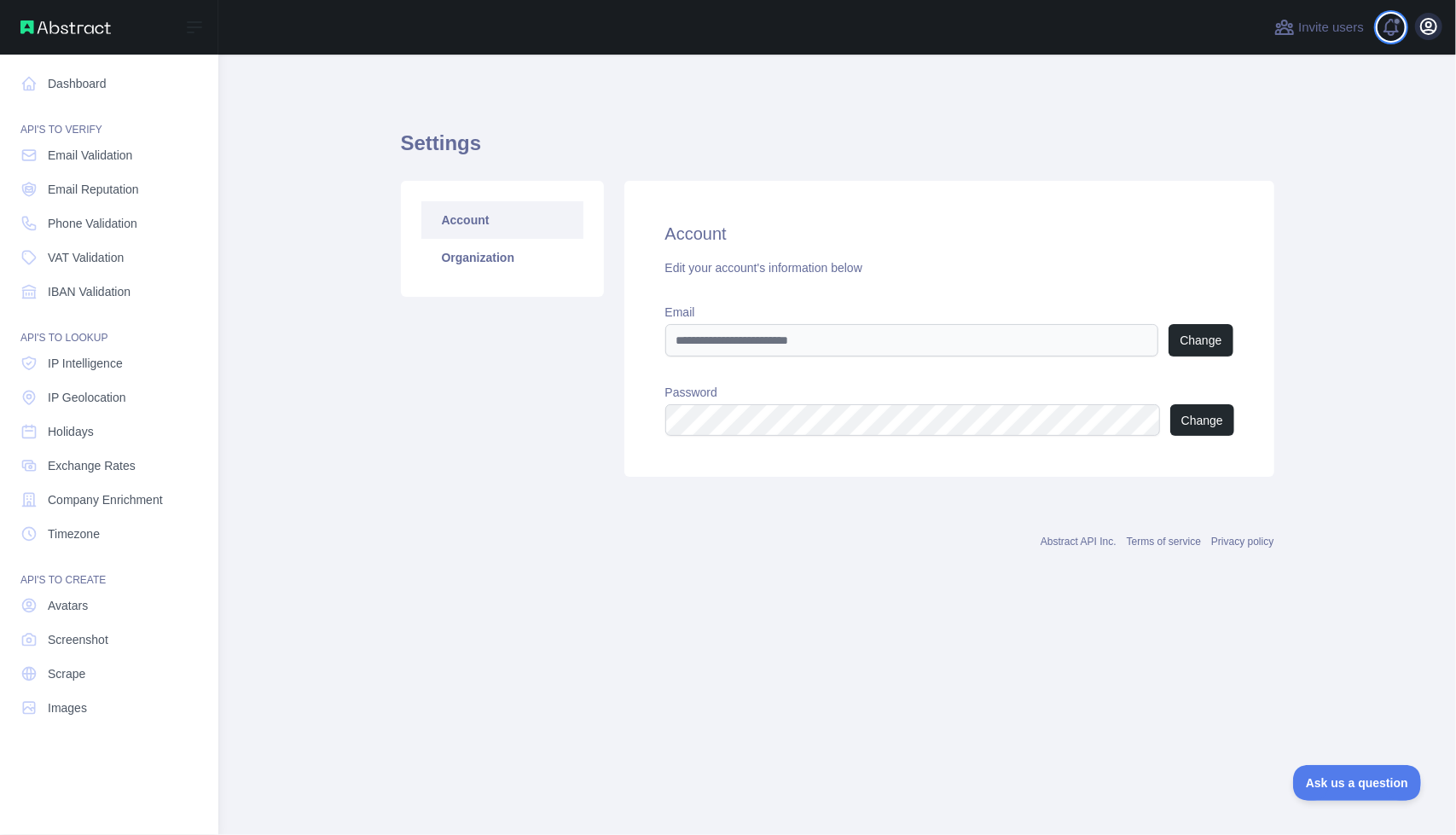
click at [1415, 41] on span at bounding box center [1397, 27] width 34 height 55
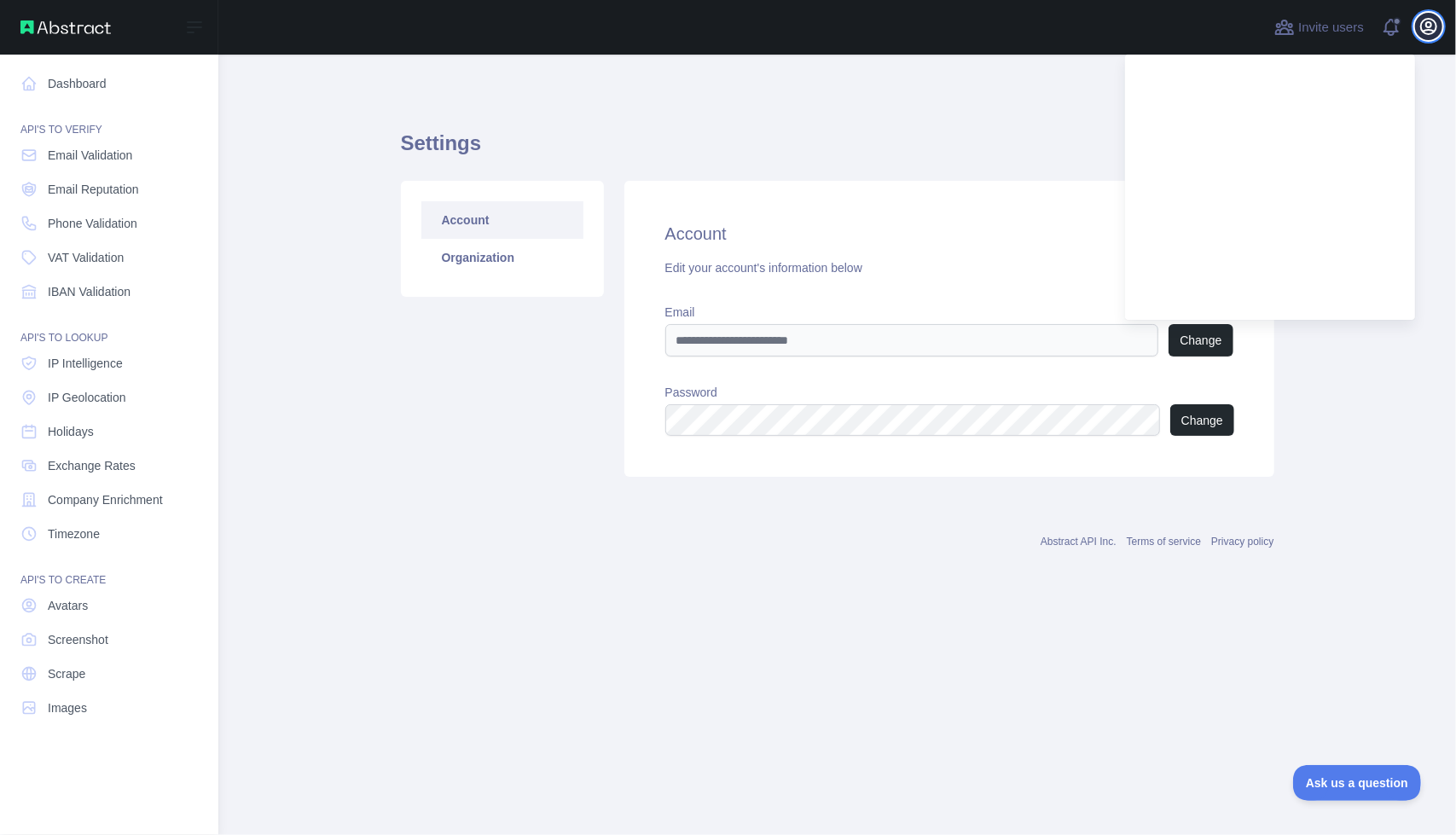
click at [1431, 26] on icon "button" at bounding box center [1429, 26] width 15 height 15
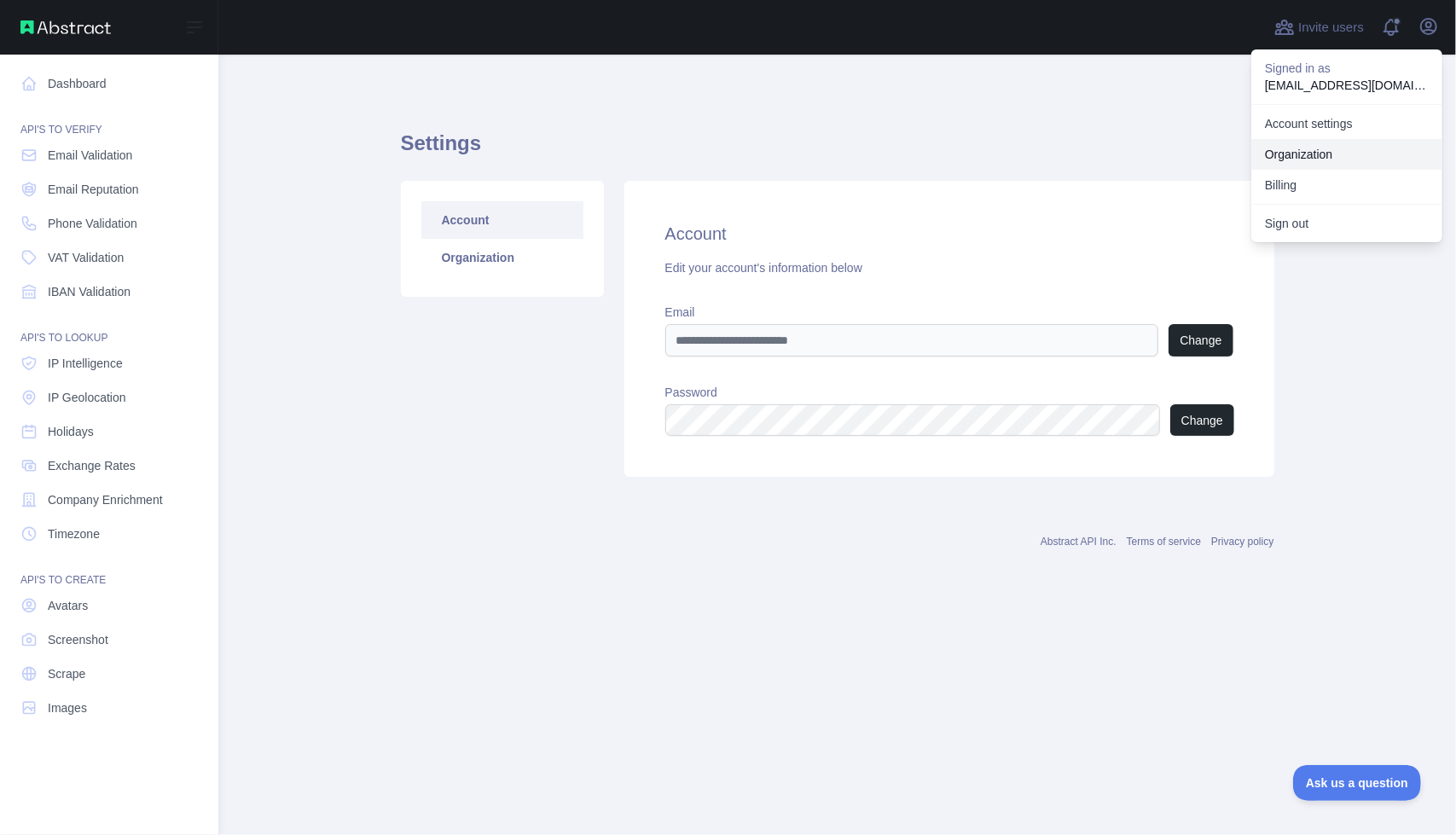
click at [1293, 156] on link "Organization" at bounding box center [1347, 154] width 191 height 31
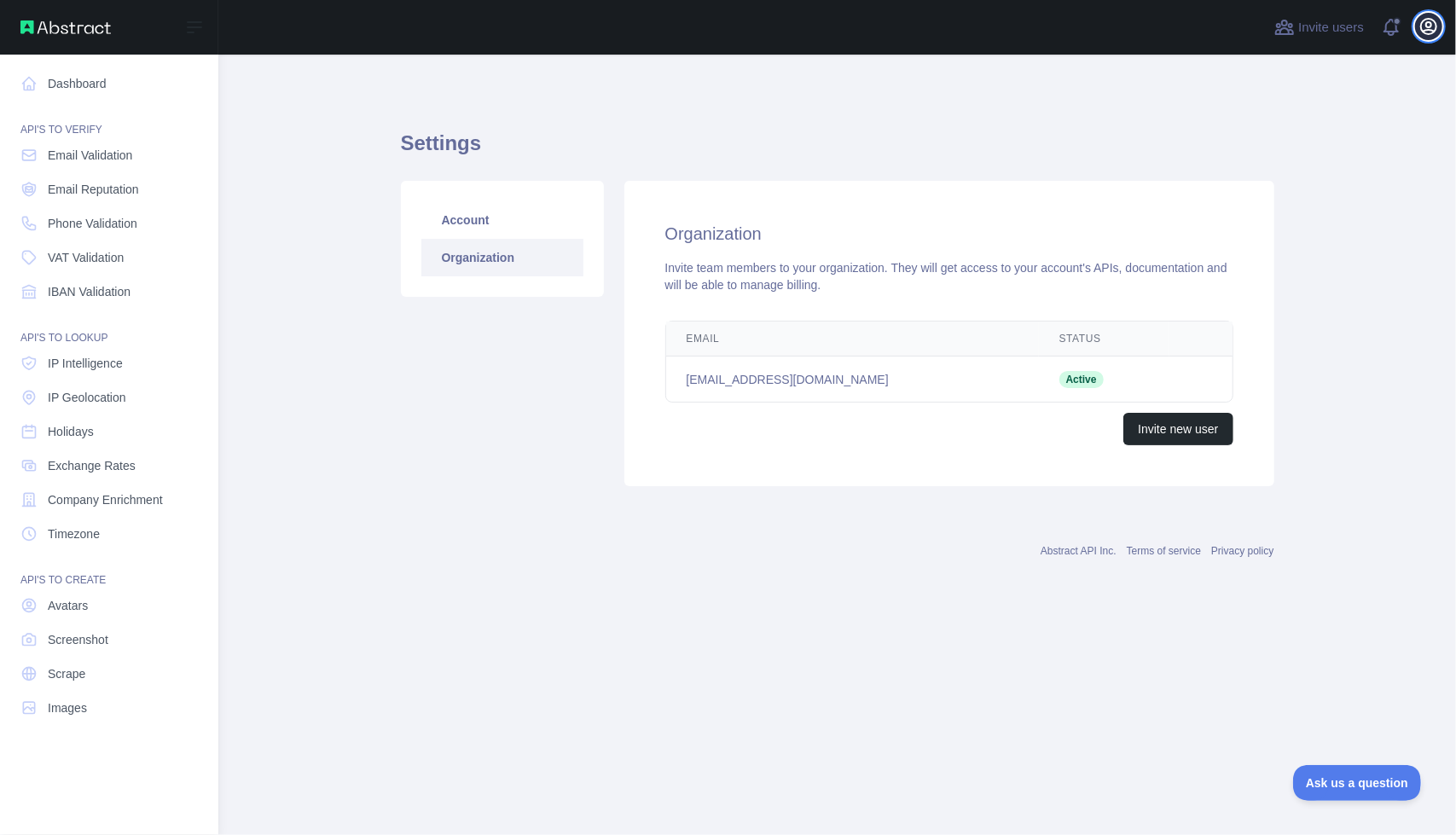
click at [1439, 28] on button "Open user menu" at bounding box center [1428, 26] width 27 height 27
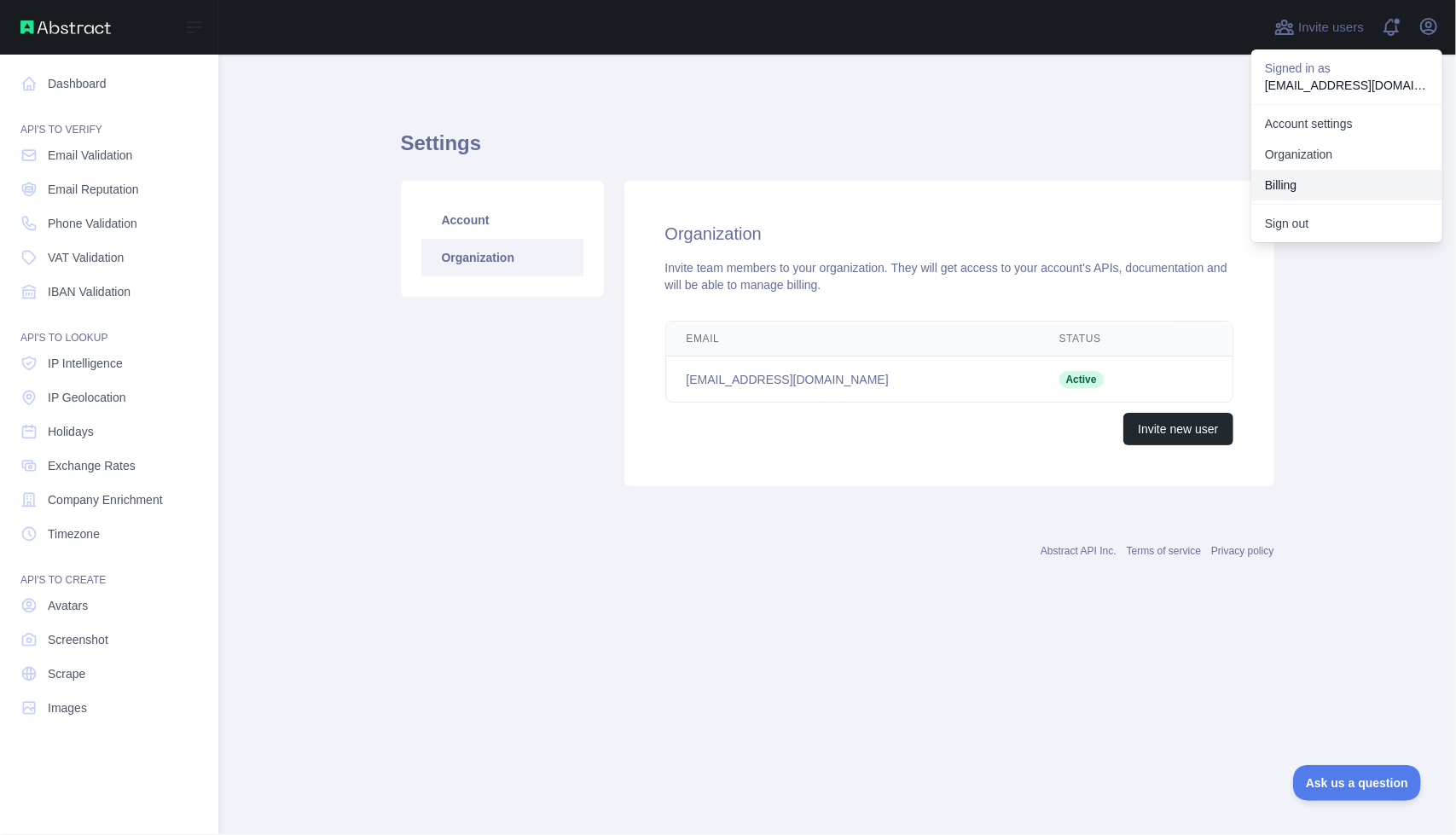
click at [1301, 184] on button "Billing" at bounding box center [1347, 185] width 191 height 31
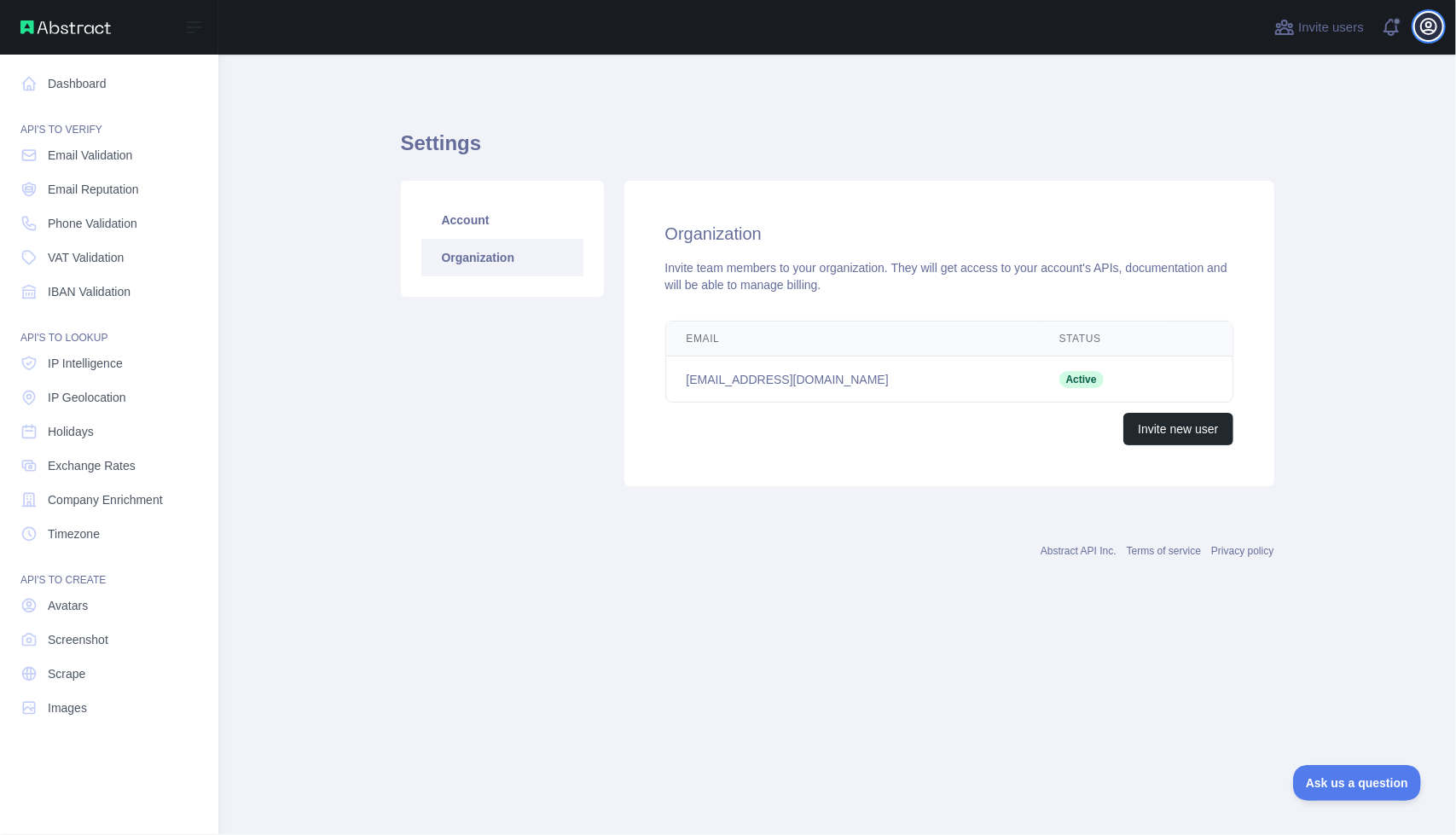
click at [1429, 28] on icon "button" at bounding box center [1428, 26] width 20 height 20
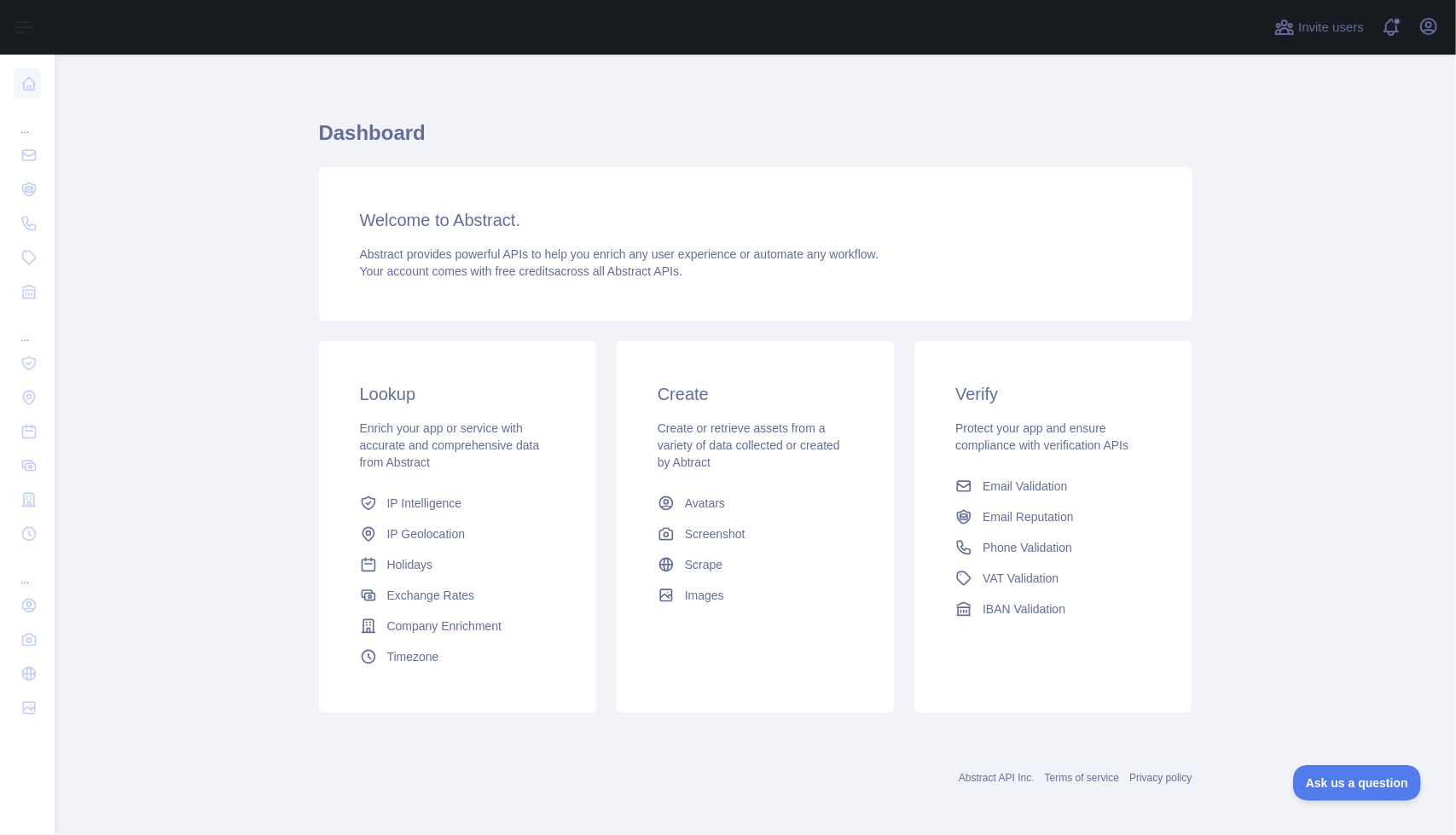
scroll to position [14, 0]
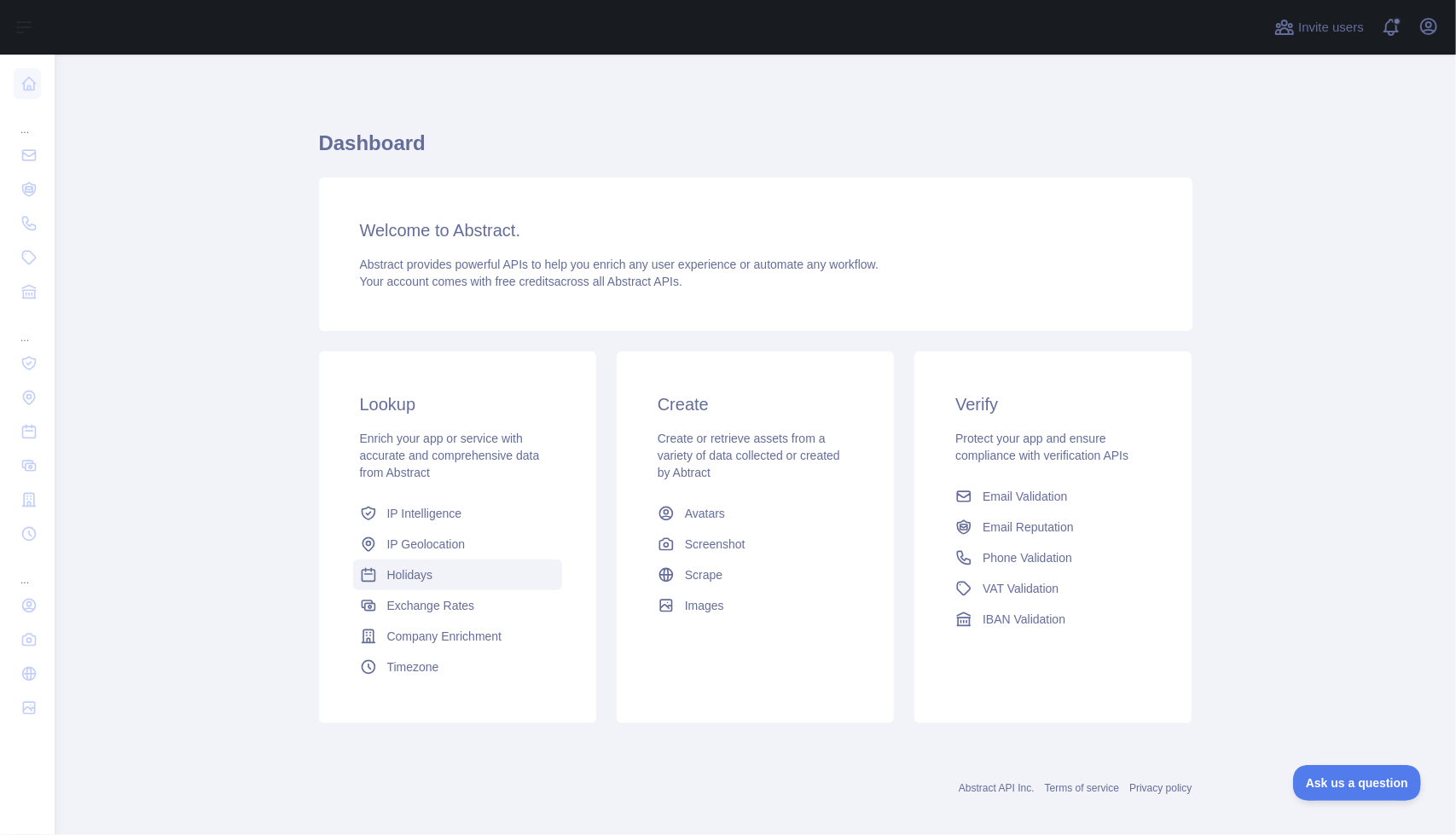
click at [418, 577] on span "Holidays" at bounding box center [410, 575] width 46 height 17
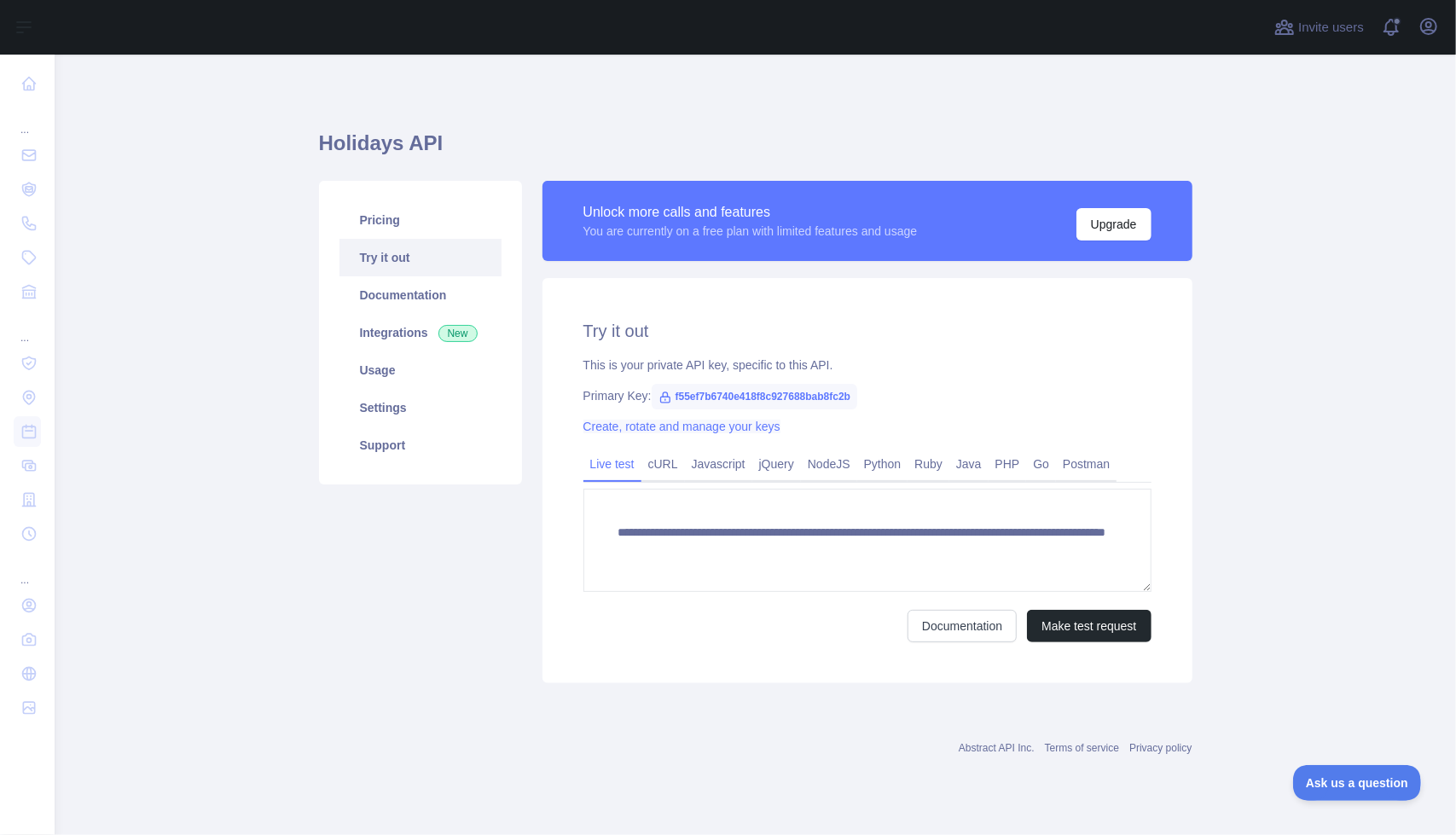
click at [730, 424] on link "Create, rotate and manage your keys" at bounding box center [682, 427] width 197 height 14
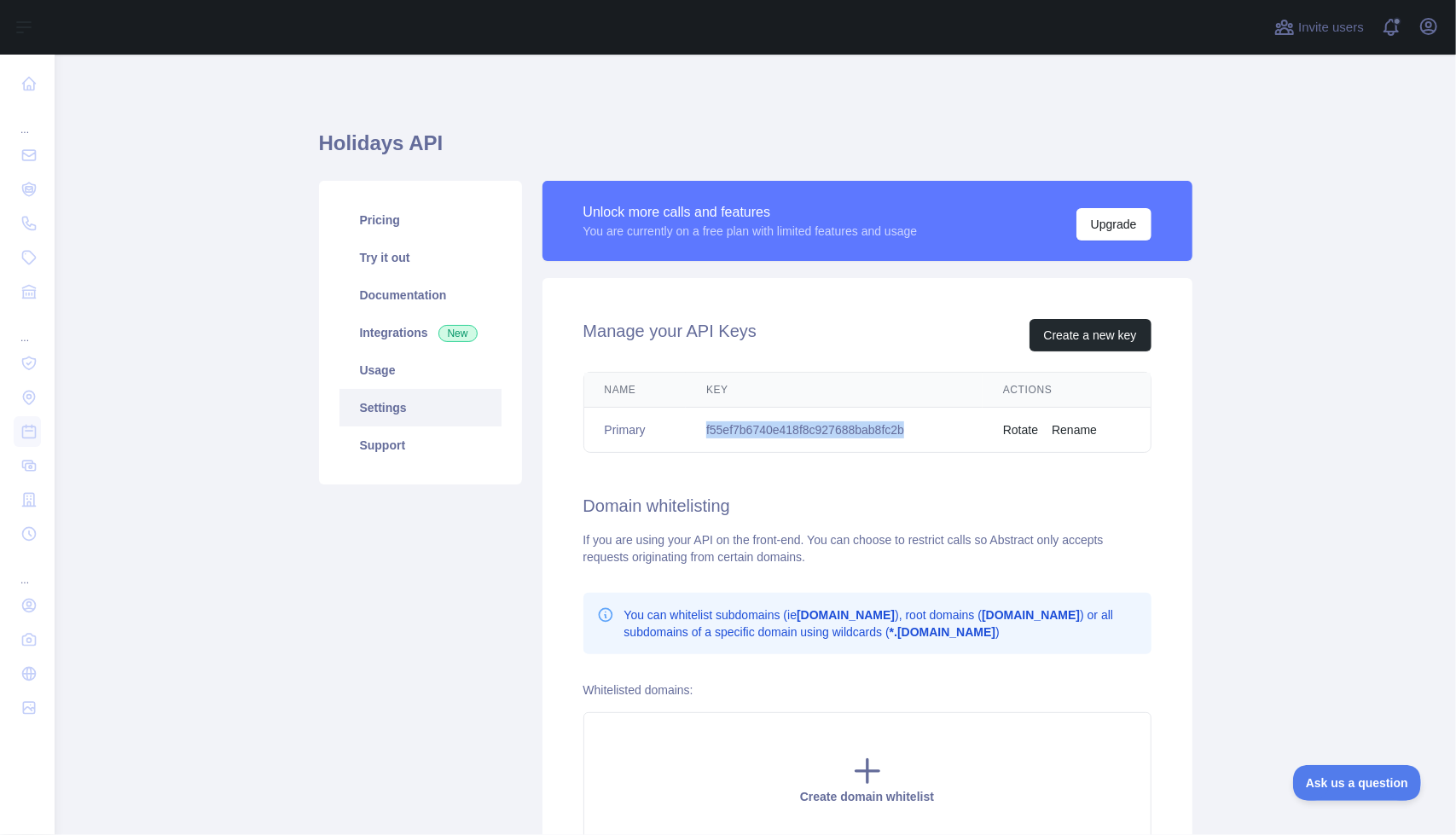
drag, startPoint x: 701, startPoint y: 431, endPoint x: 912, endPoint y: 431, distance: 211.0
click at [912, 431] on td "f55ef7b6740e418f8c927688bab8fc2b" at bounding box center [835, 431] width 297 height 45
copy td "f55ef7b6740e418f8c927688bab8fc2b"
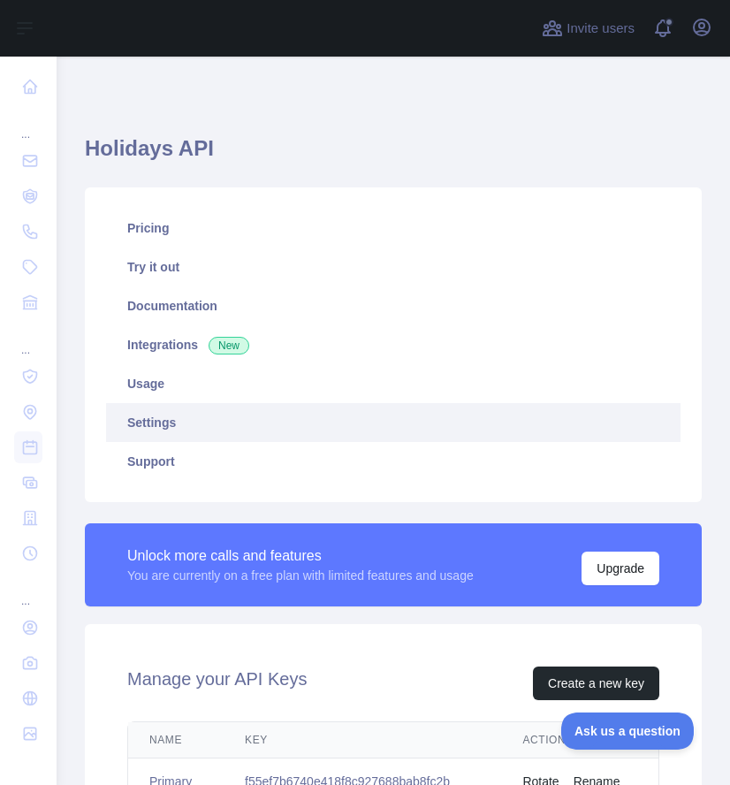
click at [490, 167] on h1 "Holidays API" at bounding box center [393, 155] width 617 height 42
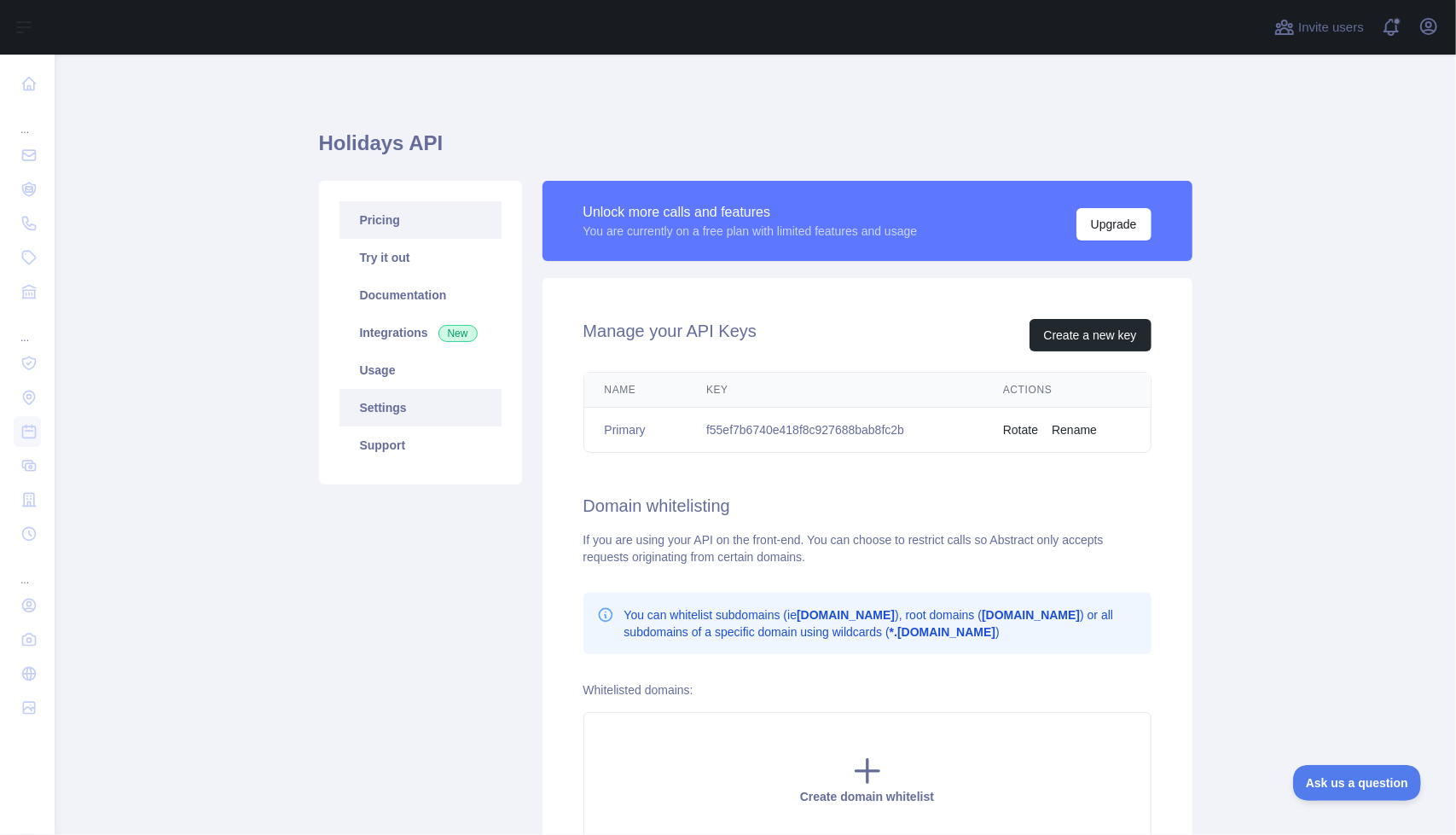
click at [402, 225] on link "Pricing" at bounding box center [421, 220] width 162 height 38
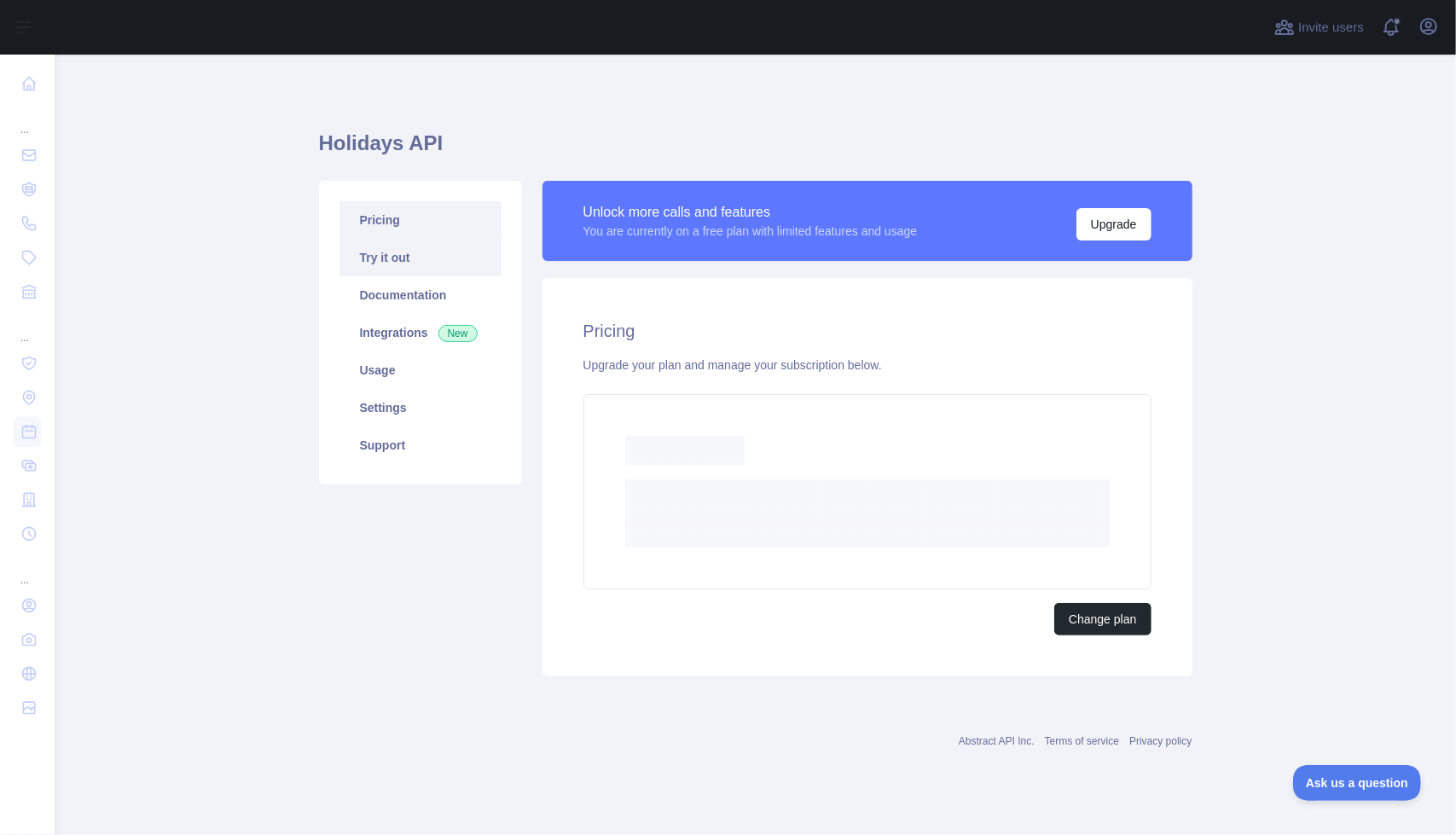
click at [408, 268] on link "Try it out" at bounding box center [421, 257] width 162 height 38
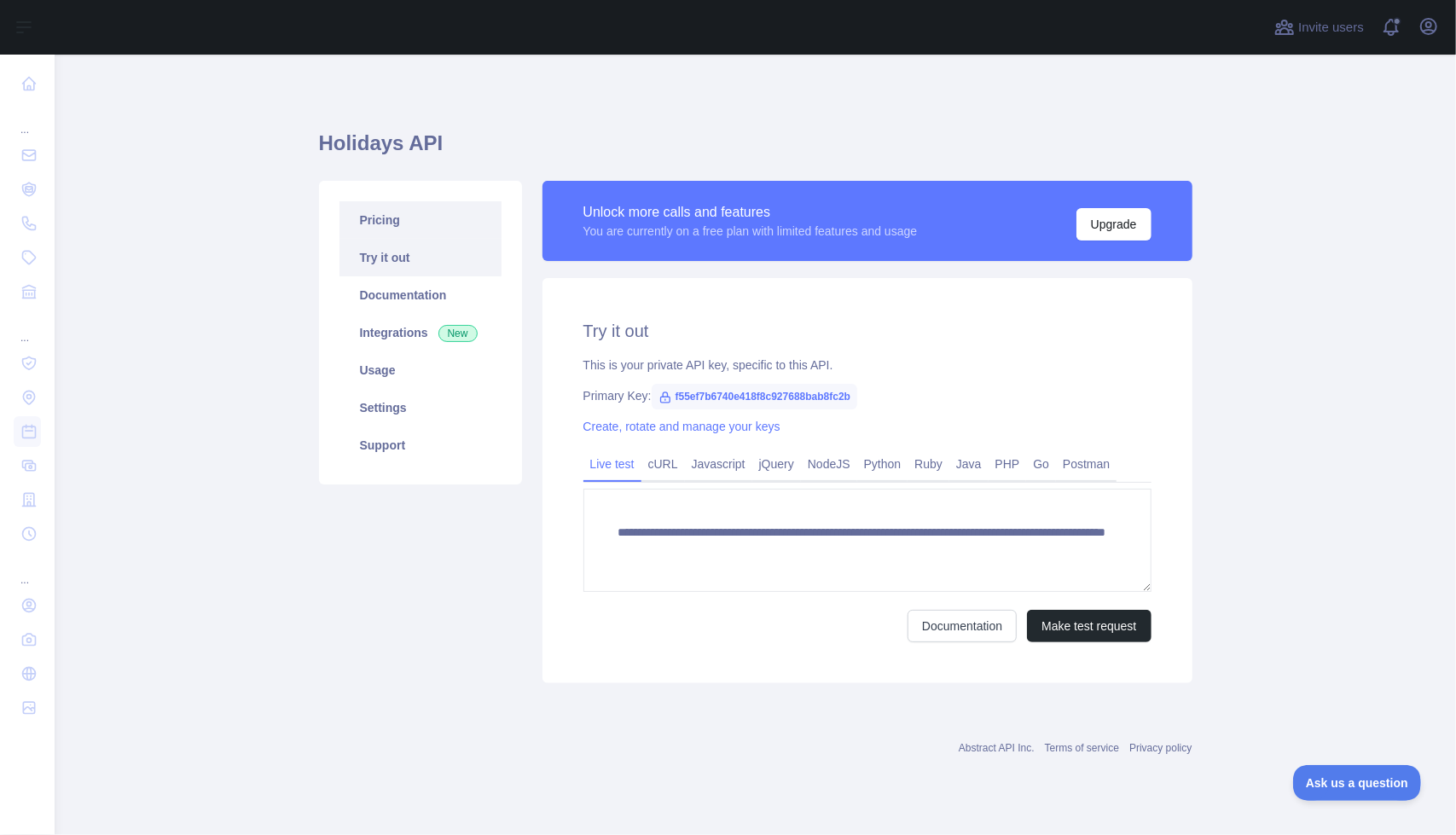
click at [411, 233] on link "Pricing" at bounding box center [421, 220] width 162 height 38
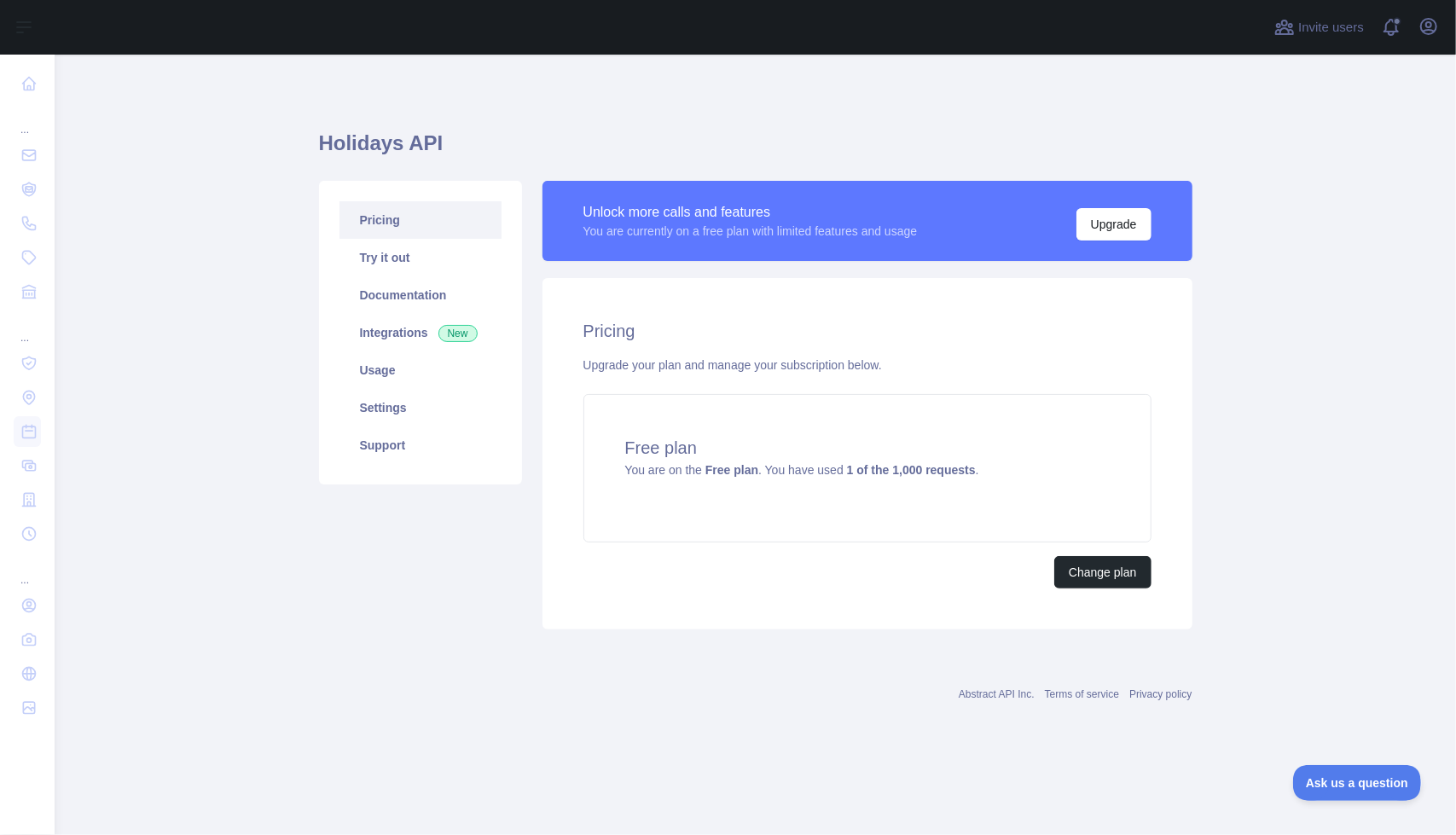
click at [408, 226] on link "Pricing" at bounding box center [421, 220] width 162 height 38
click at [422, 259] on link "Try it out" at bounding box center [421, 257] width 162 height 38
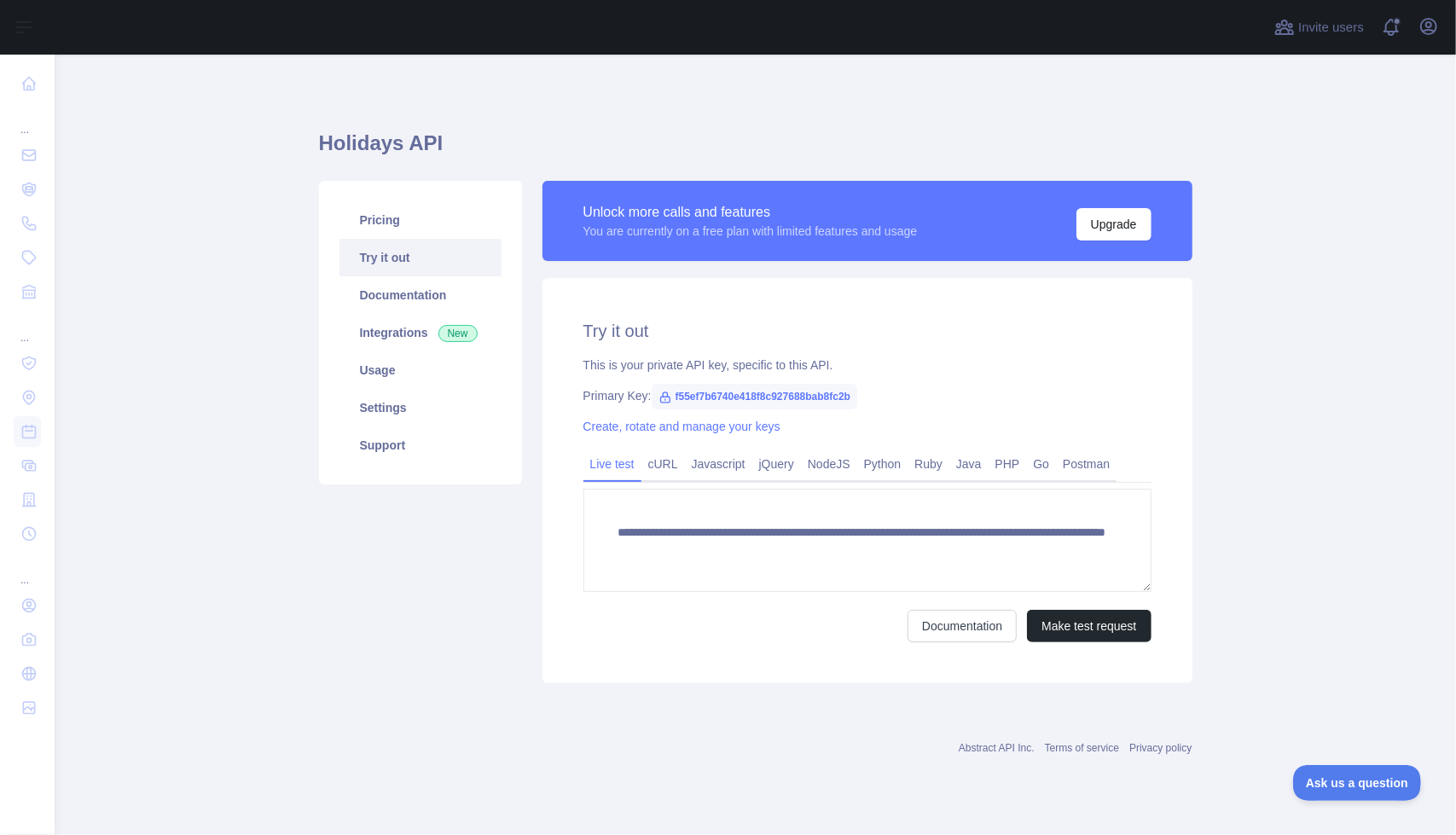
click at [1106, 469] on link "Postman" at bounding box center [1085, 464] width 61 height 27
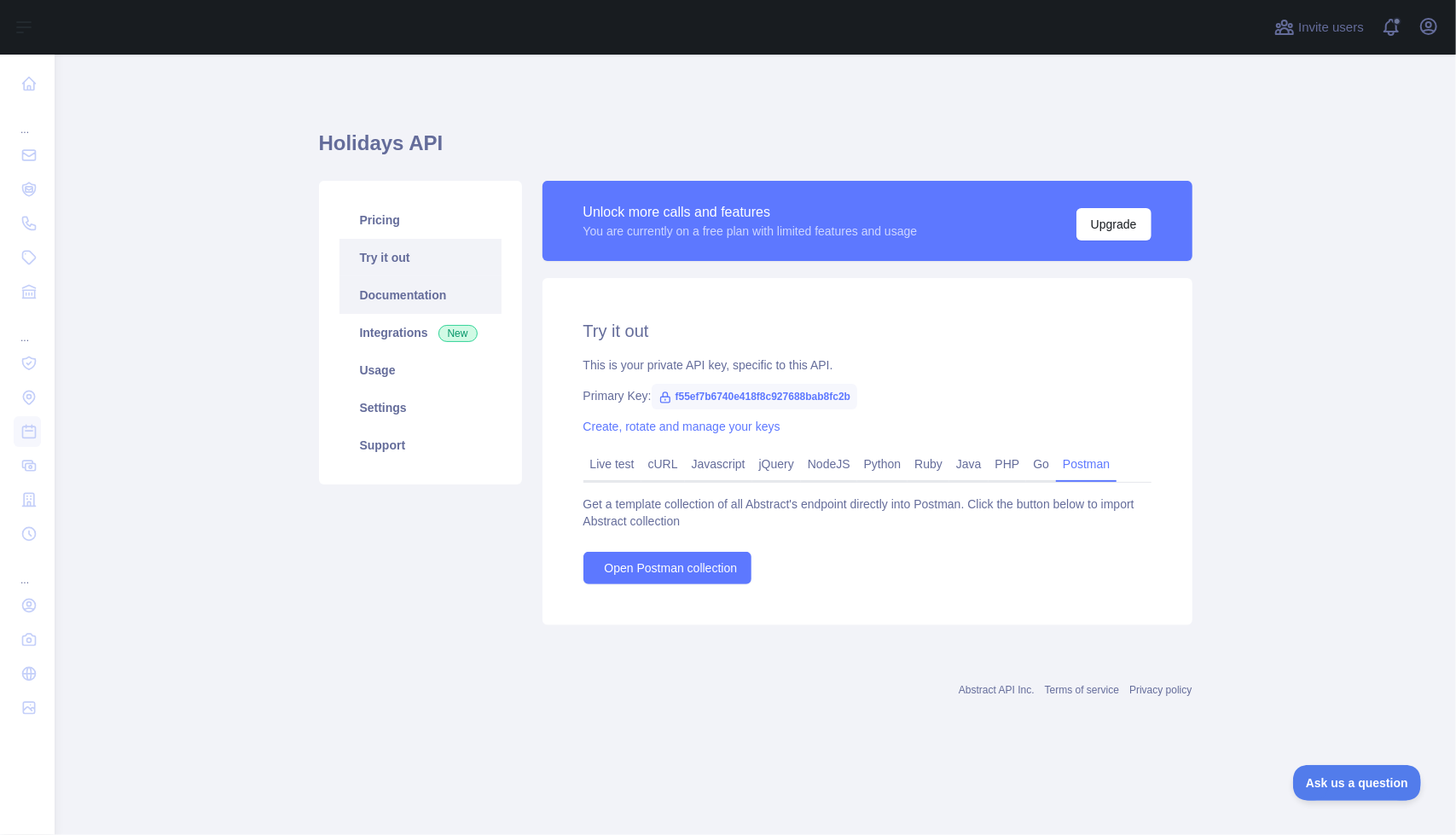
click at [430, 294] on link "Documentation" at bounding box center [421, 294] width 162 height 38
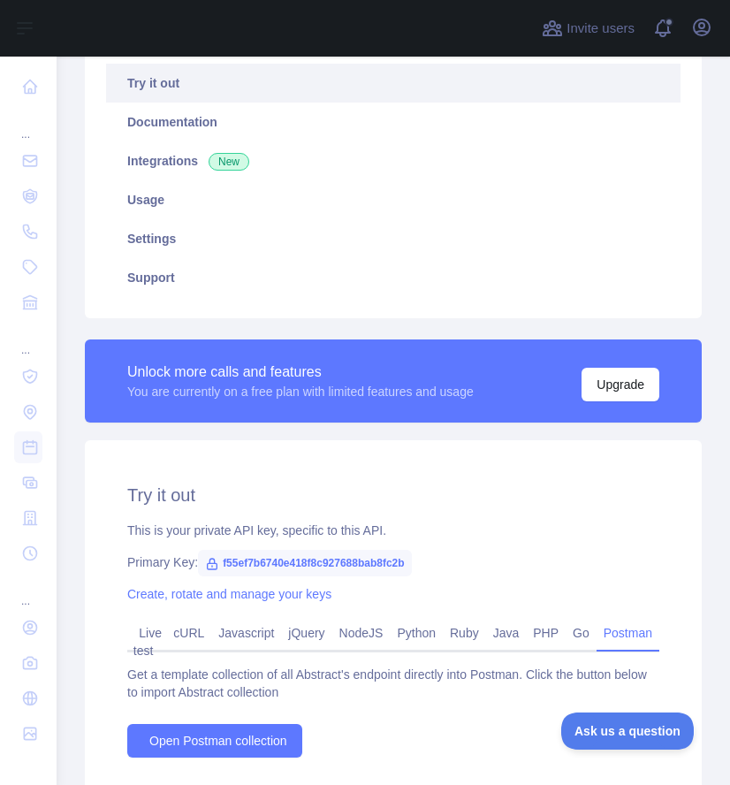
scroll to position [329, 0]
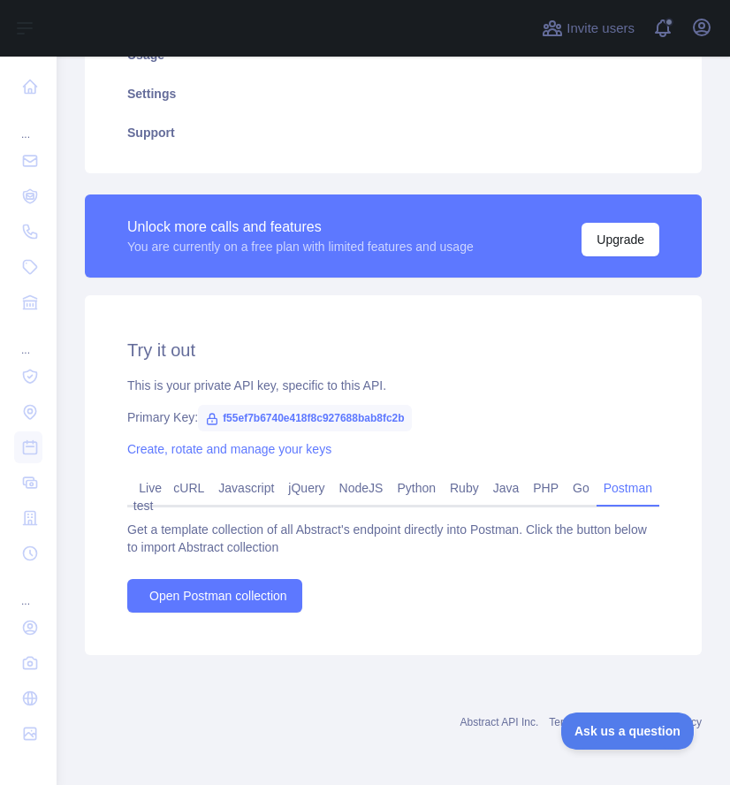
click at [310, 418] on span "f55ef7b6740e418f8c927688bab8fc2b" at bounding box center [304, 418] width 213 height 27
drag, startPoint x: 218, startPoint y: 414, endPoint x: 476, endPoint y: 418, distance: 257.3
click at [476, 418] on div "Primary Key: f55ef7b6740e418f8c927688bab8fc2b" at bounding box center [393, 417] width 532 height 18
copy span "f55ef7b6740e418f8c927688bab8fc2b"
click at [154, 496] on link "Live test" at bounding box center [147, 497] width 30 height 46
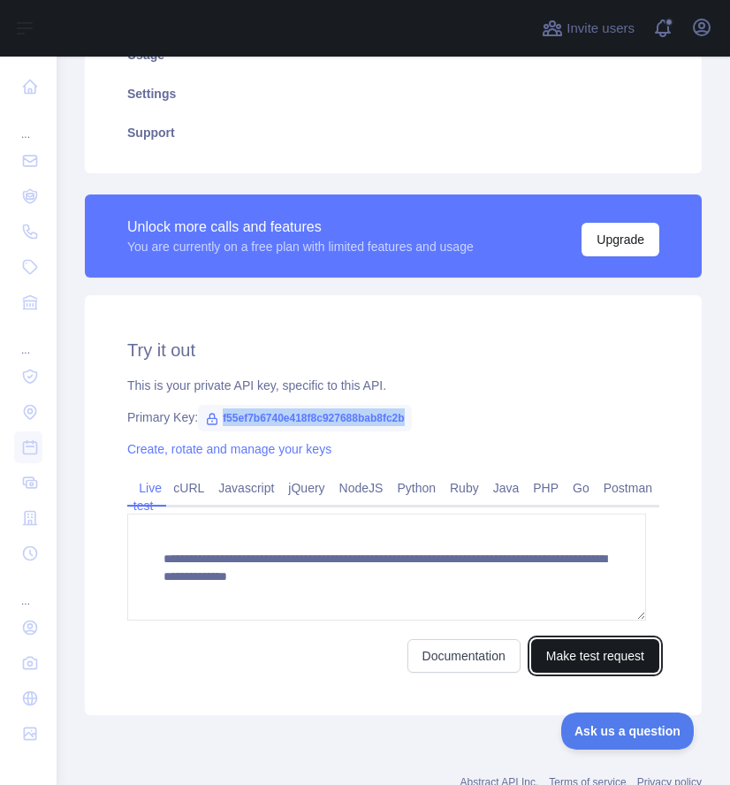
click at [551, 660] on button "Make test request" at bounding box center [595, 656] width 128 height 34
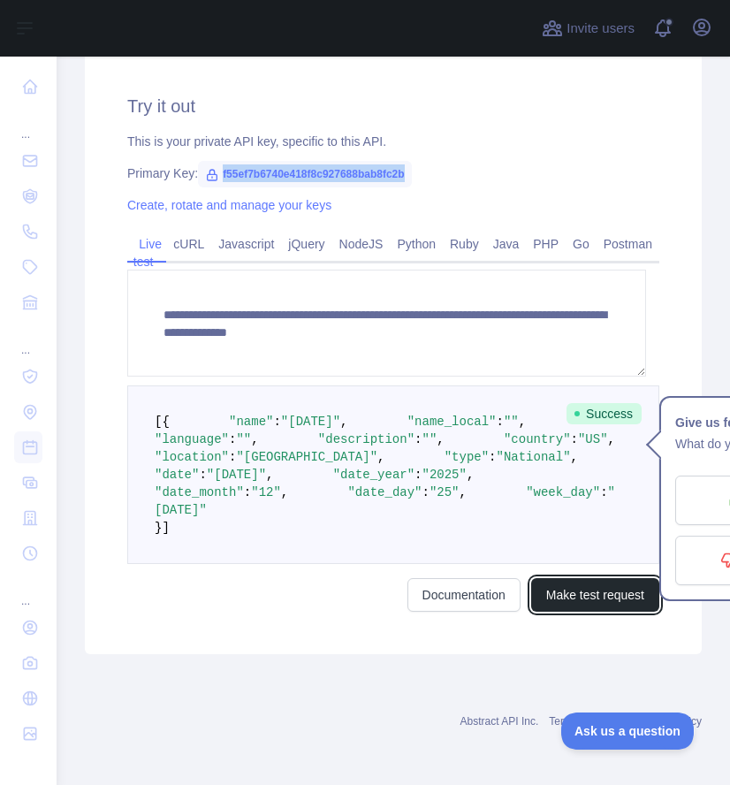
scroll to position [594, 0]
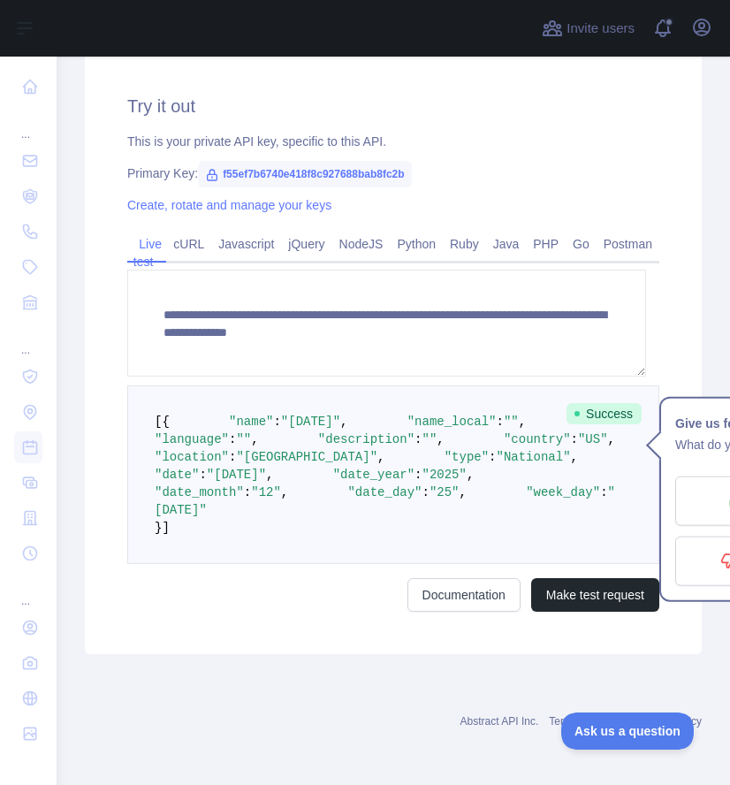
click at [525, 196] on div "Create, rotate and manage your keys" at bounding box center [393, 205] width 532 height 18
click at [621, 230] on link "Postman" at bounding box center [628, 244] width 63 height 28
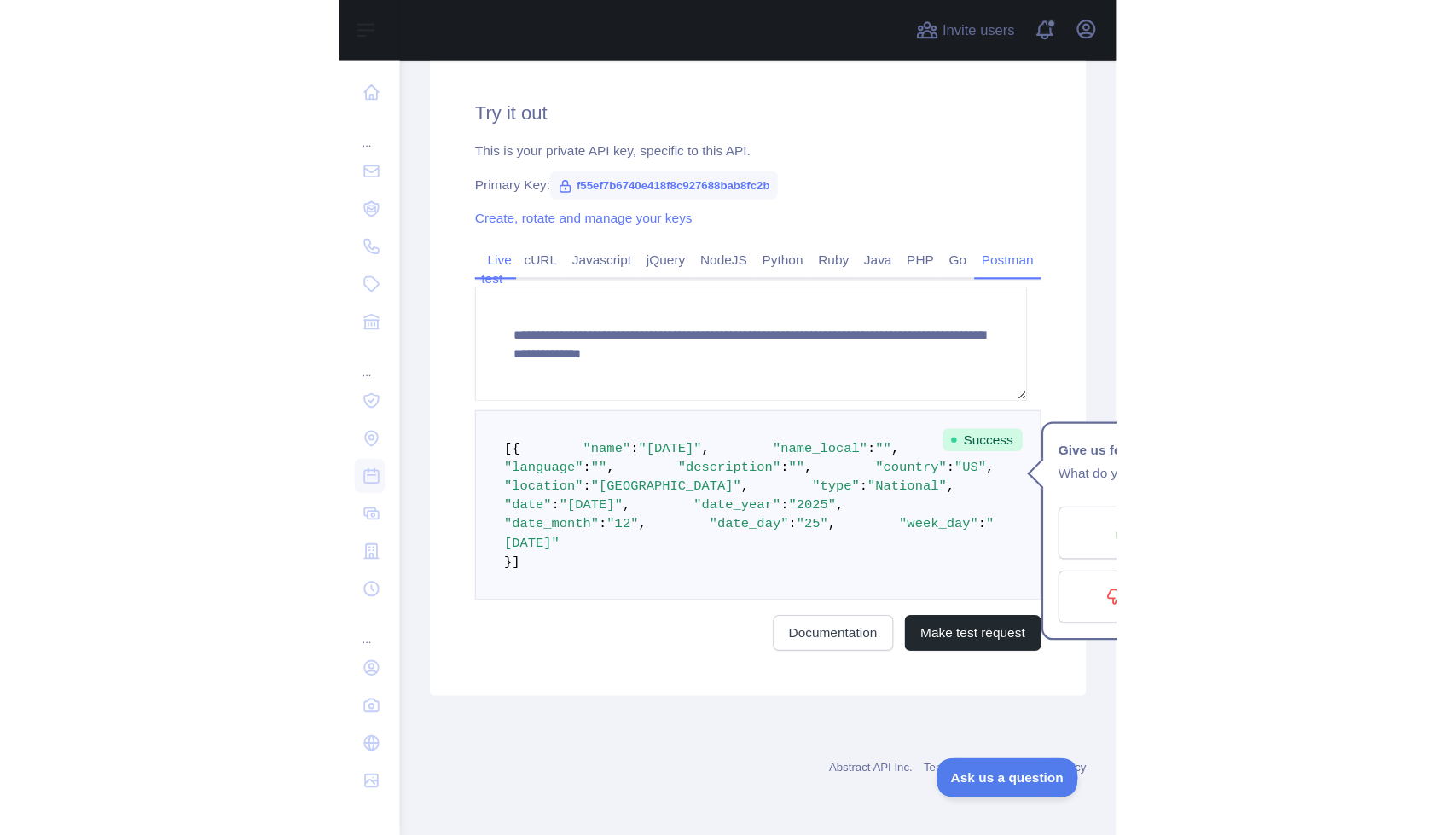
scroll to position [331, 0]
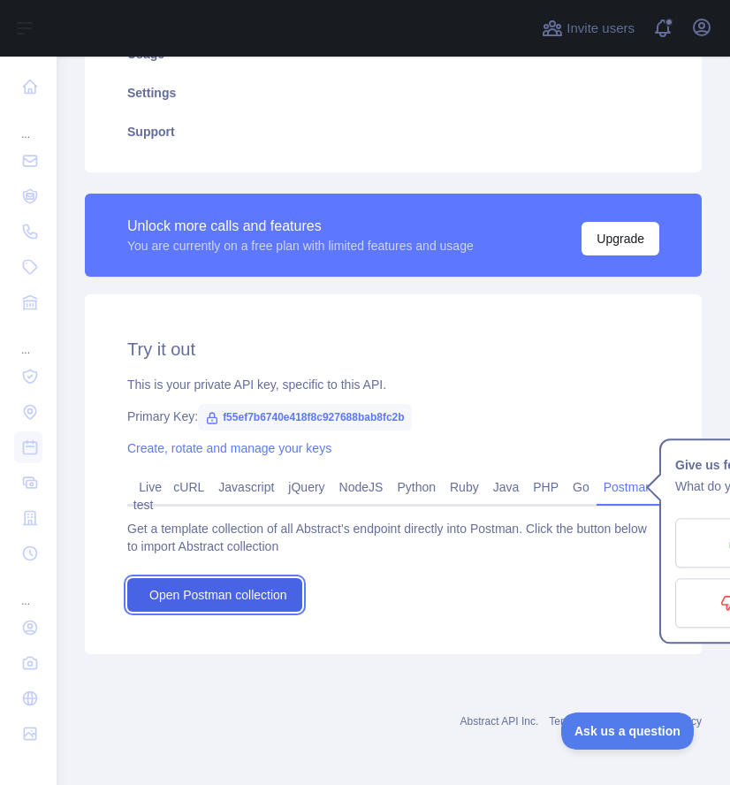
click at [266, 586] on span "Open Postman collection" at bounding box center [218, 595] width 138 height 18
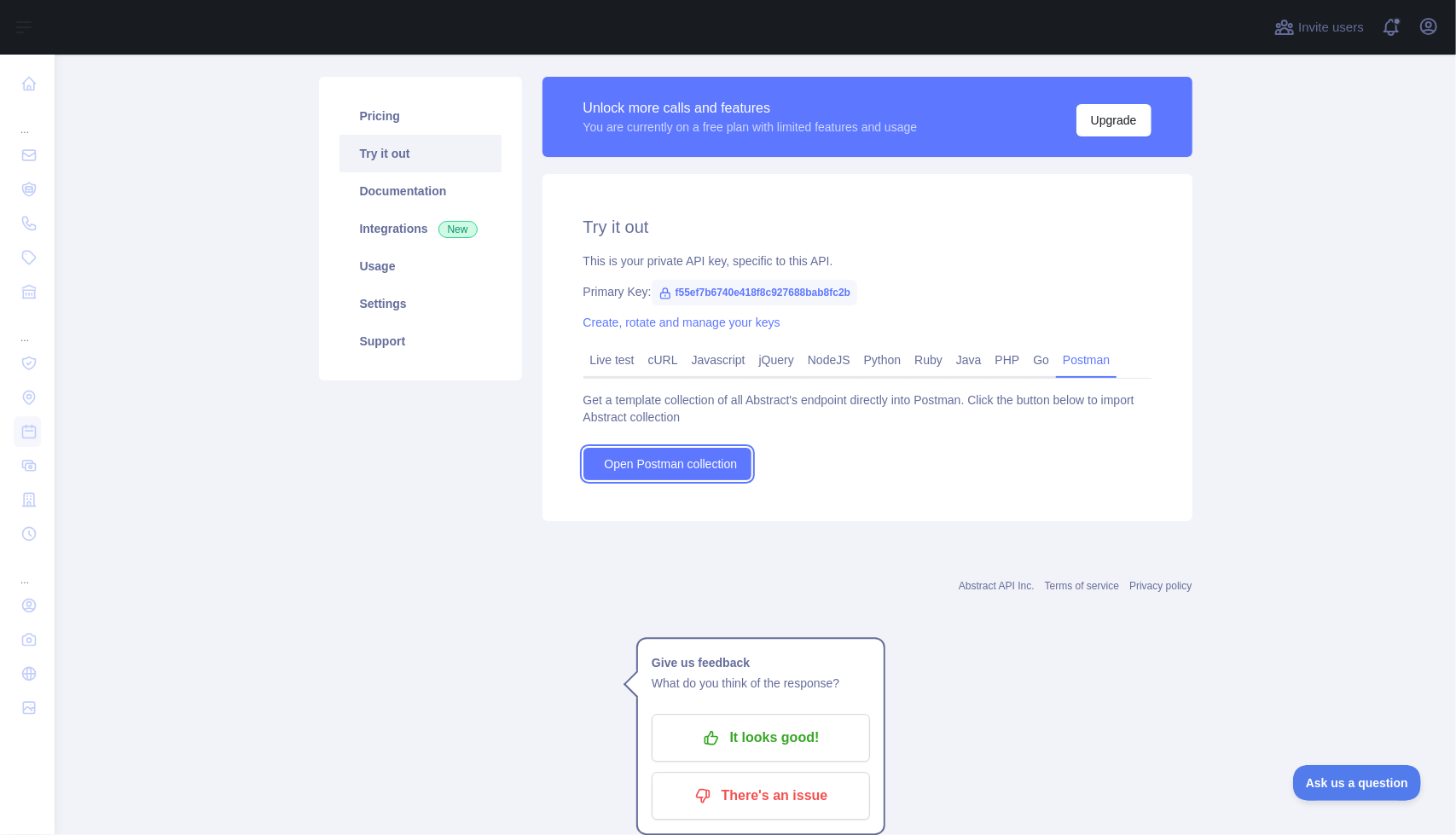
scroll to position [0, 0]
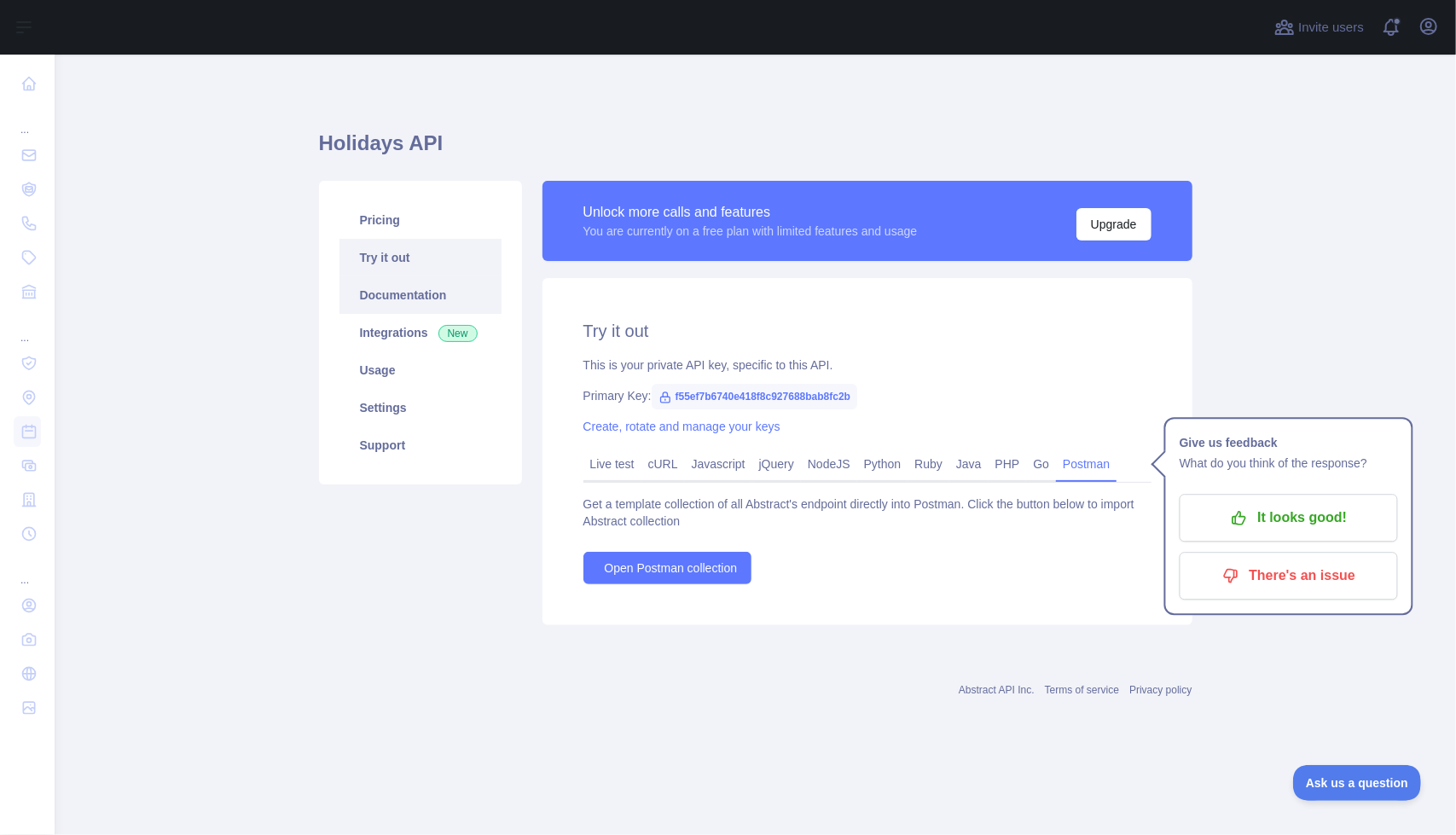
click at [393, 294] on link "Documentation" at bounding box center [421, 294] width 162 height 38
